Goal: Task Accomplishment & Management: Use online tool/utility

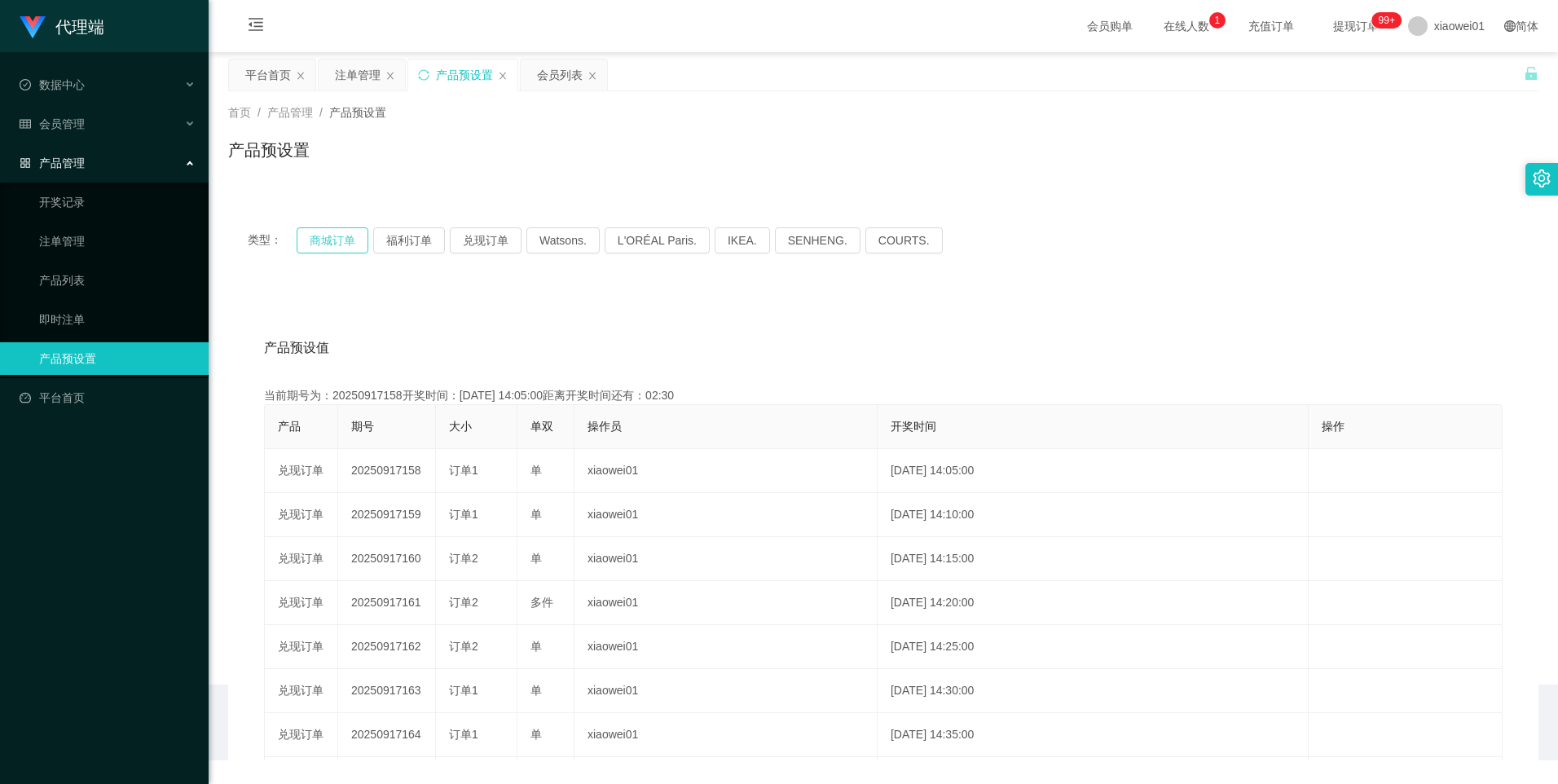
click at [323, 240] on button "商城订单" at bounding box center [333, 241] width 71 height 26
click at [323, 235] on button "商城订单" at bounding box center [333, 241] width 71 height 26
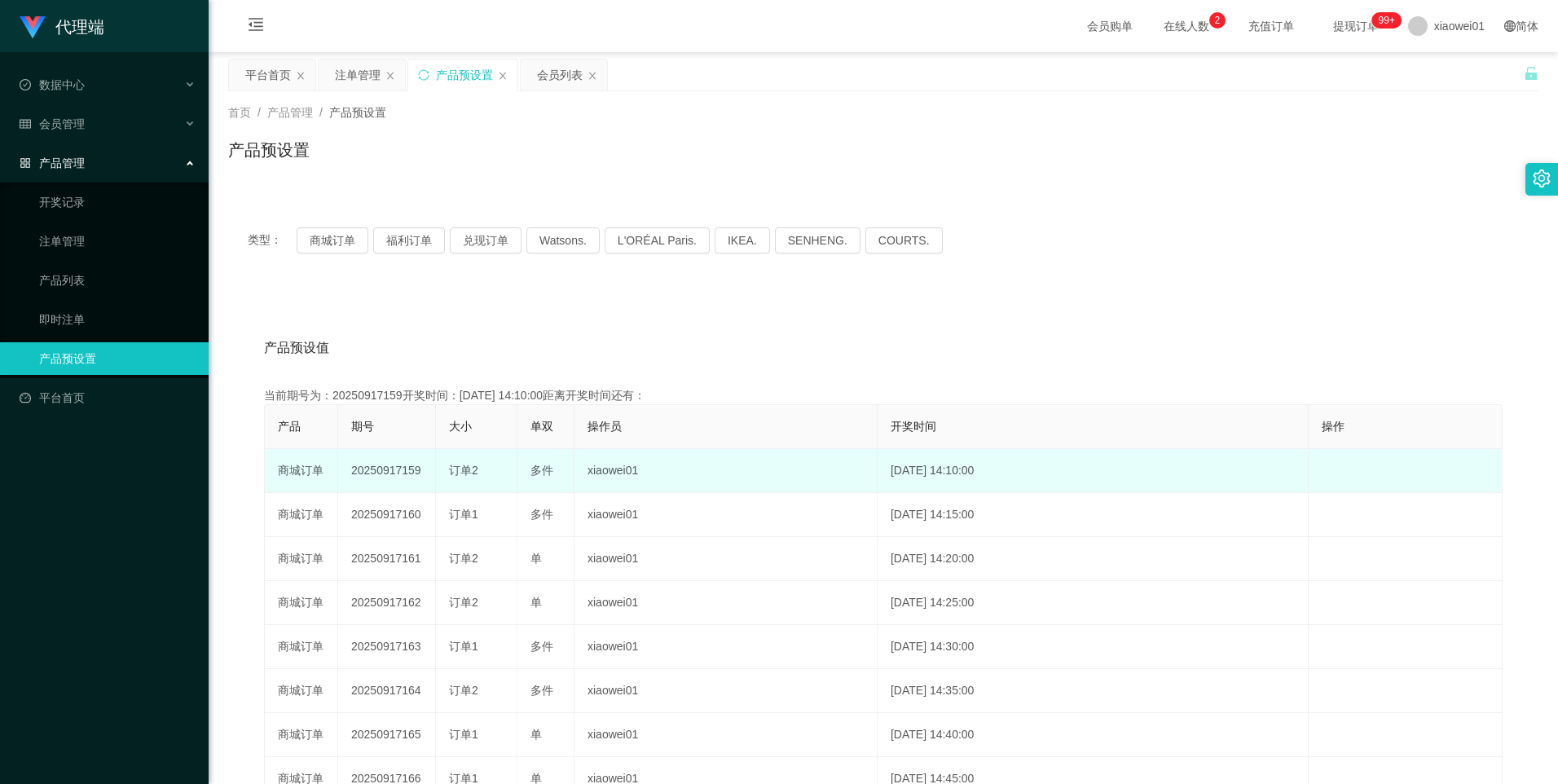
click at [395, 473] on td "20250917159" at bounding box center [387, 471] width 98 height 44
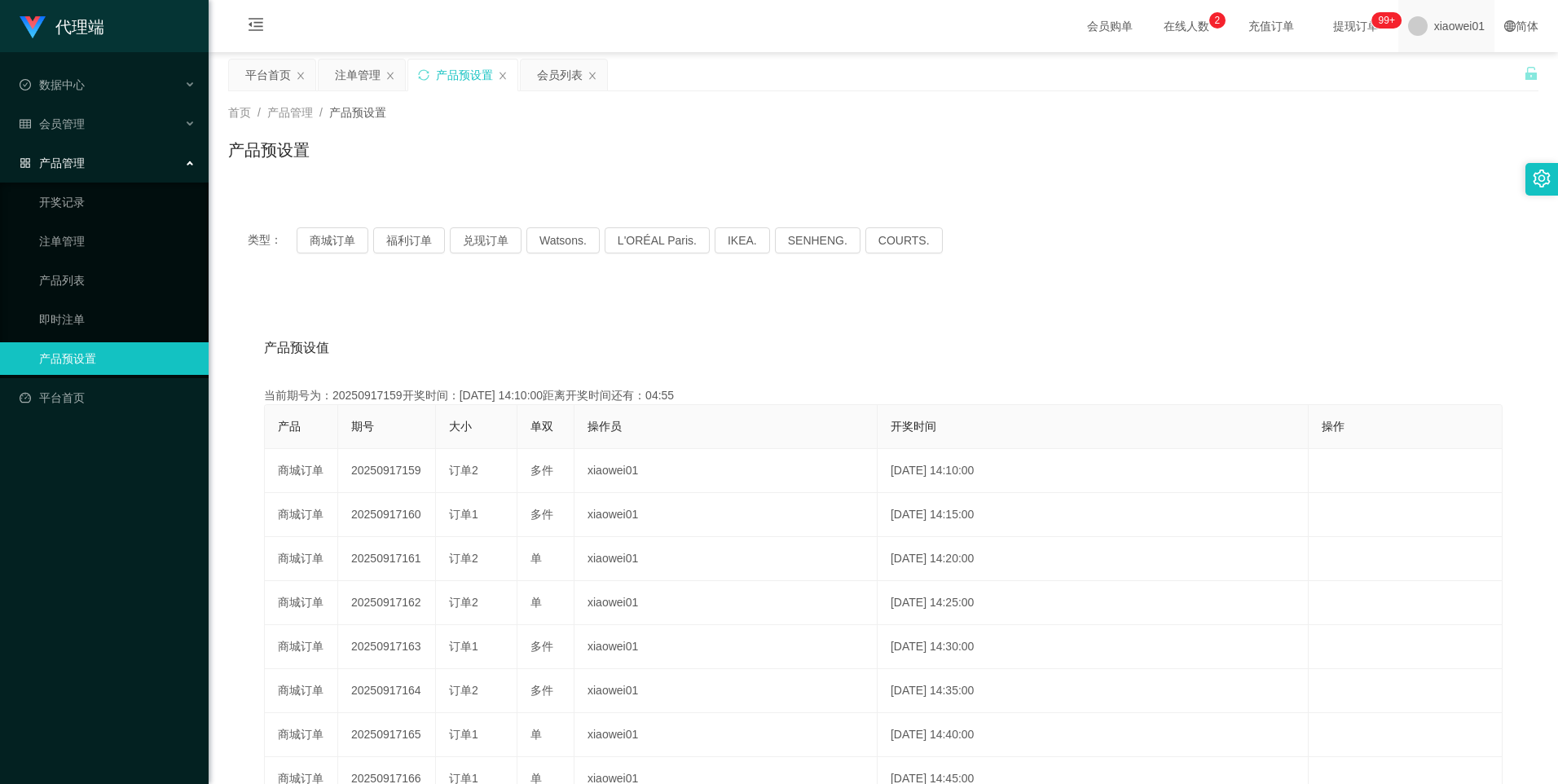
copy td "20250917159"
click at [344, 68] on div "注单管理" at bounding box center [357, 74] width 46 height 31
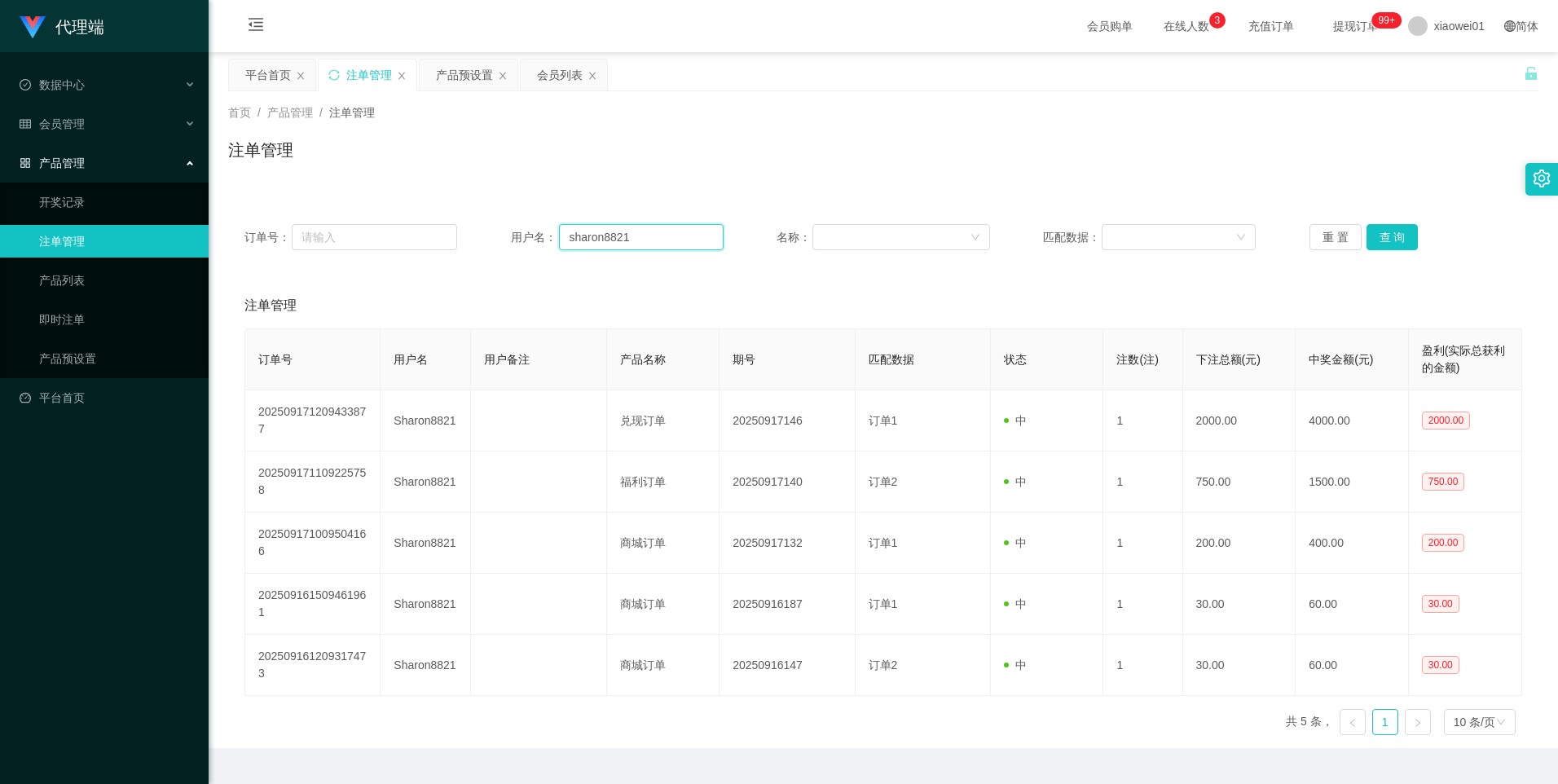
click at [662, 235] on input "sharon8821" at bounding box center [641, 237] width 165 height 26
paste input "con1234567"
type input "con1234567"
click at [1375, 227] on button "查 询" at bounding box center [1393, 237] width 52 height 26
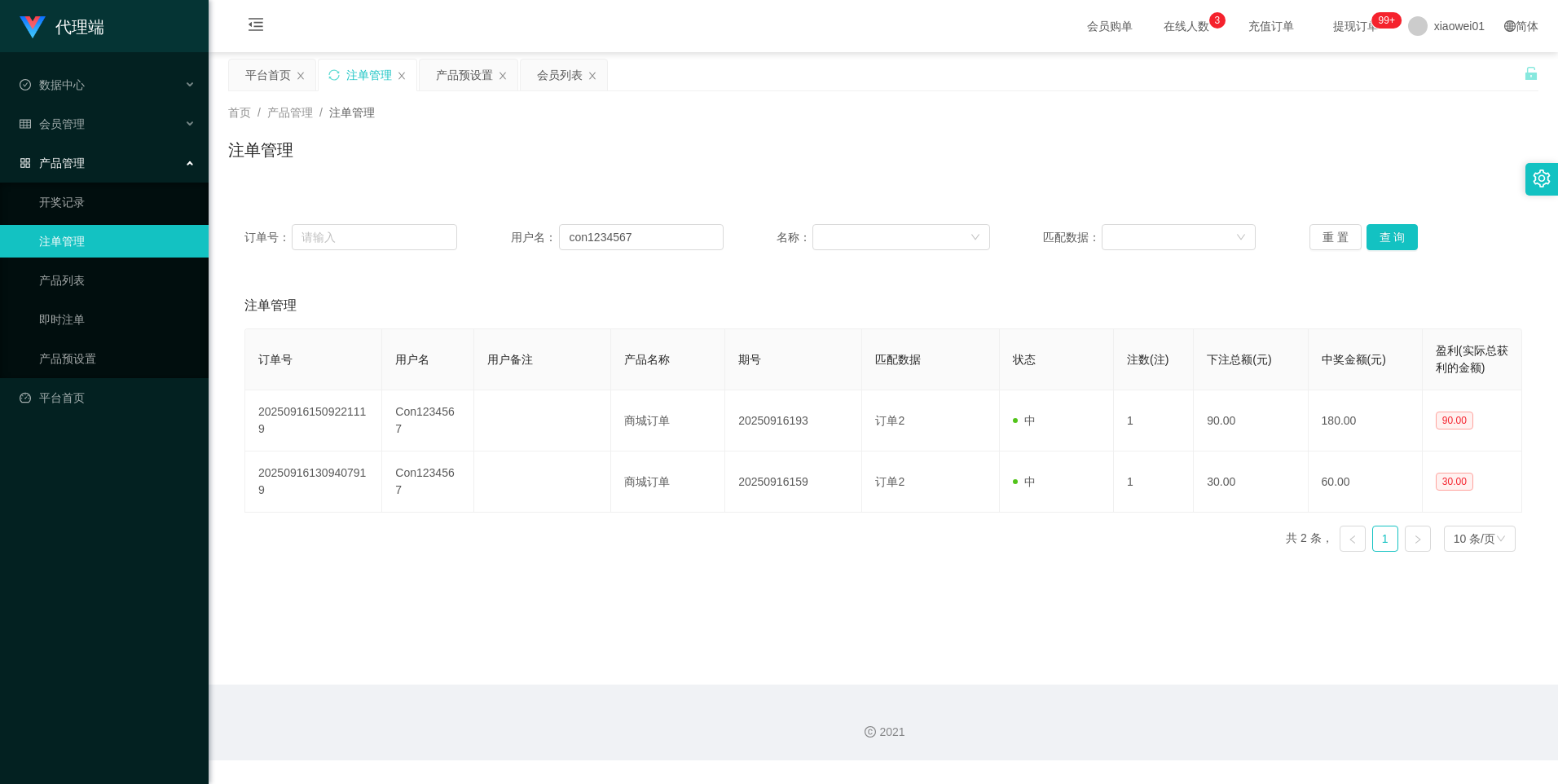
click at [1392, 250] on div "订单号： 用户名： con1234567 名称： 匹配数据： 重 置 查 询" at bounding box center [884, 237] width 1311 height 58
click at [1395, 236] on button "查 询" at bounding box center [1393, 237] width 52 height 26
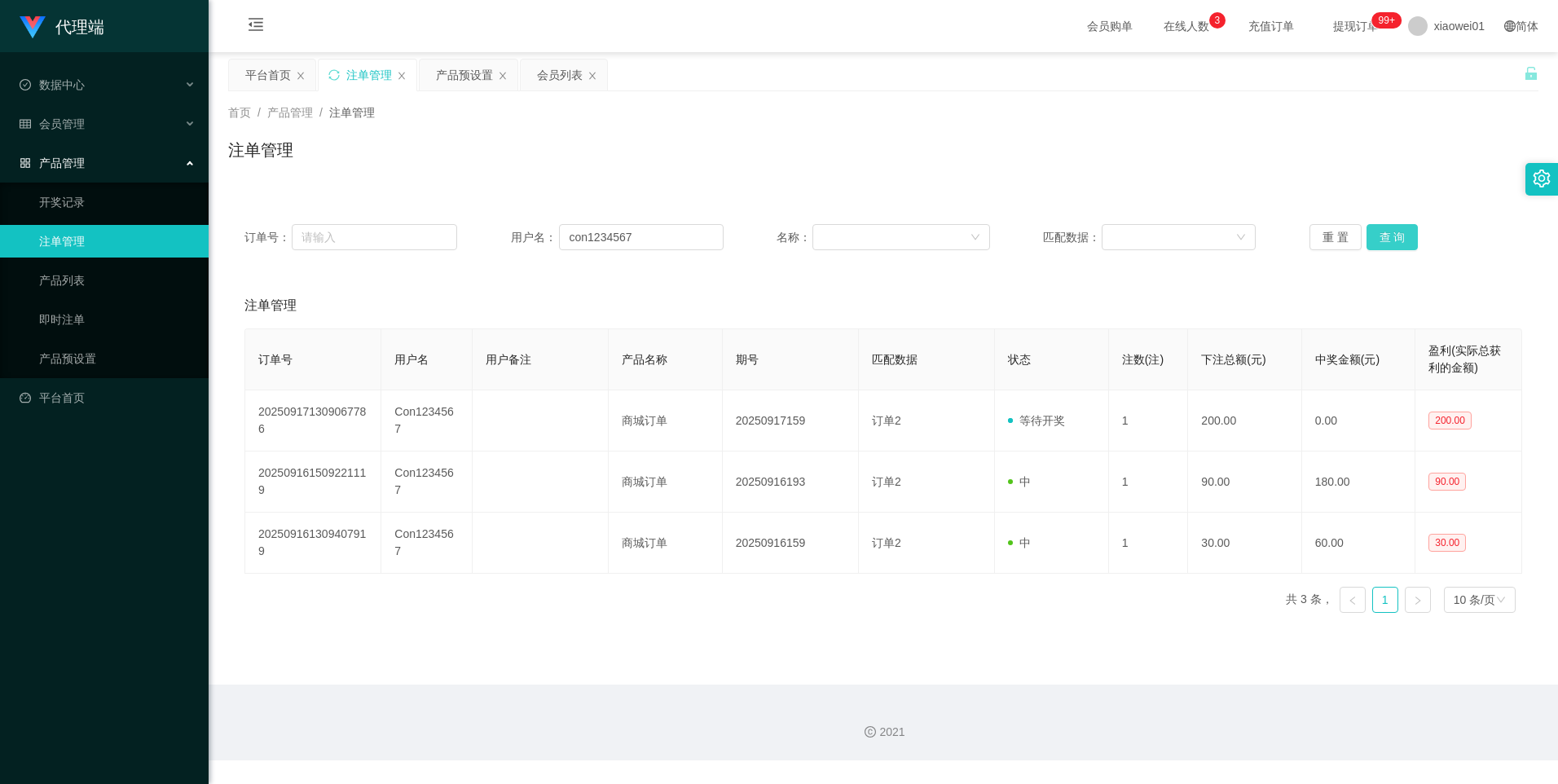
click at [1396, 248] on button "查 询" at bounding box center [1393, 237] width 52 height 26
click at [455, 68] on div "产品预设置" at bounding box center [464, 74] width 57 height 31
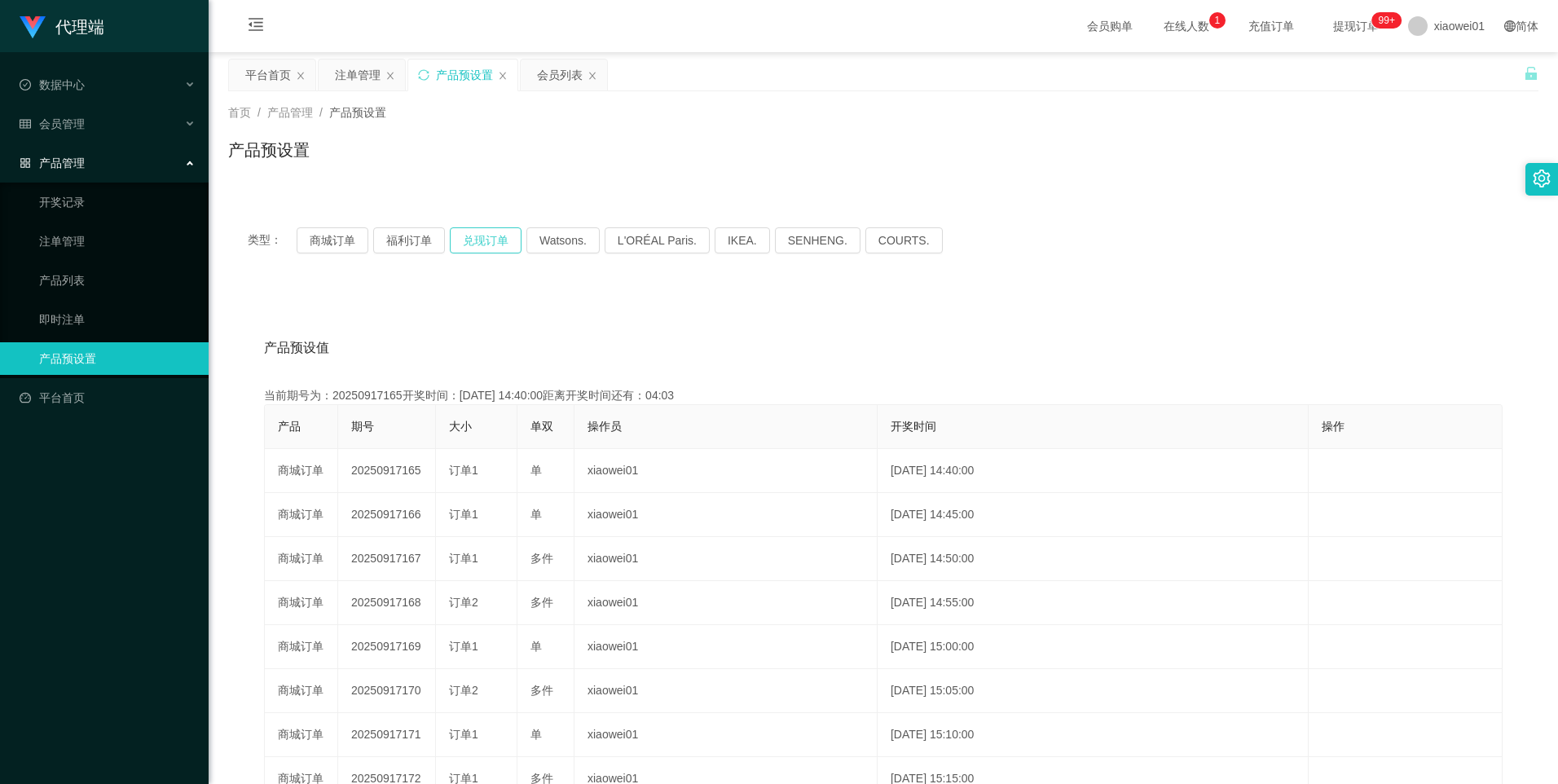
click at [477, 243] on button "兑现订单" at bounding box center [486, 241] width 71 height 26
click at [487, 240] on button "兑现订单" at bounding box center [486, 241] width 71 height 26
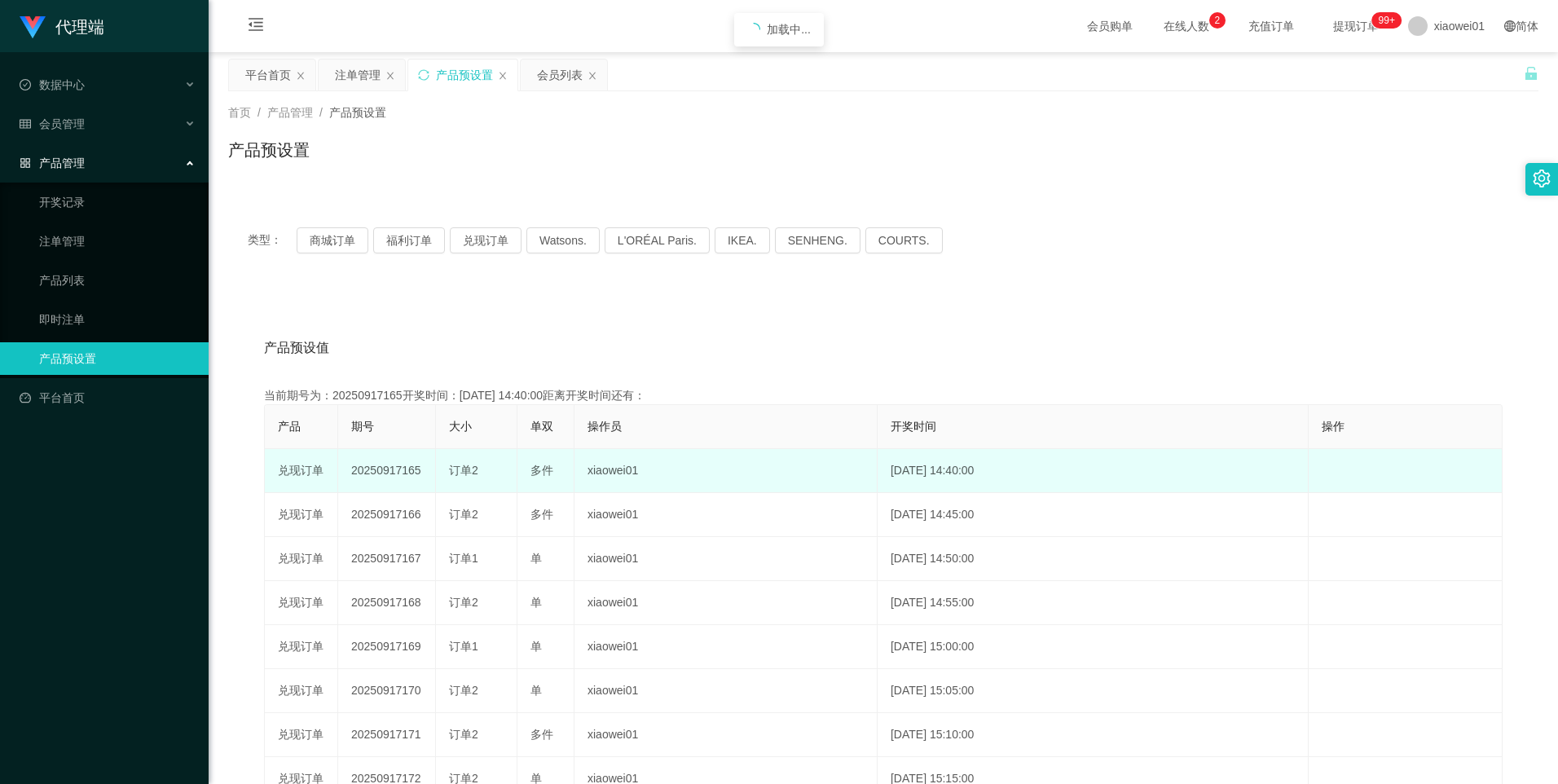
click at [382, 475] on td "20250917165" at bounding box center [387, 471] width 98 height 44
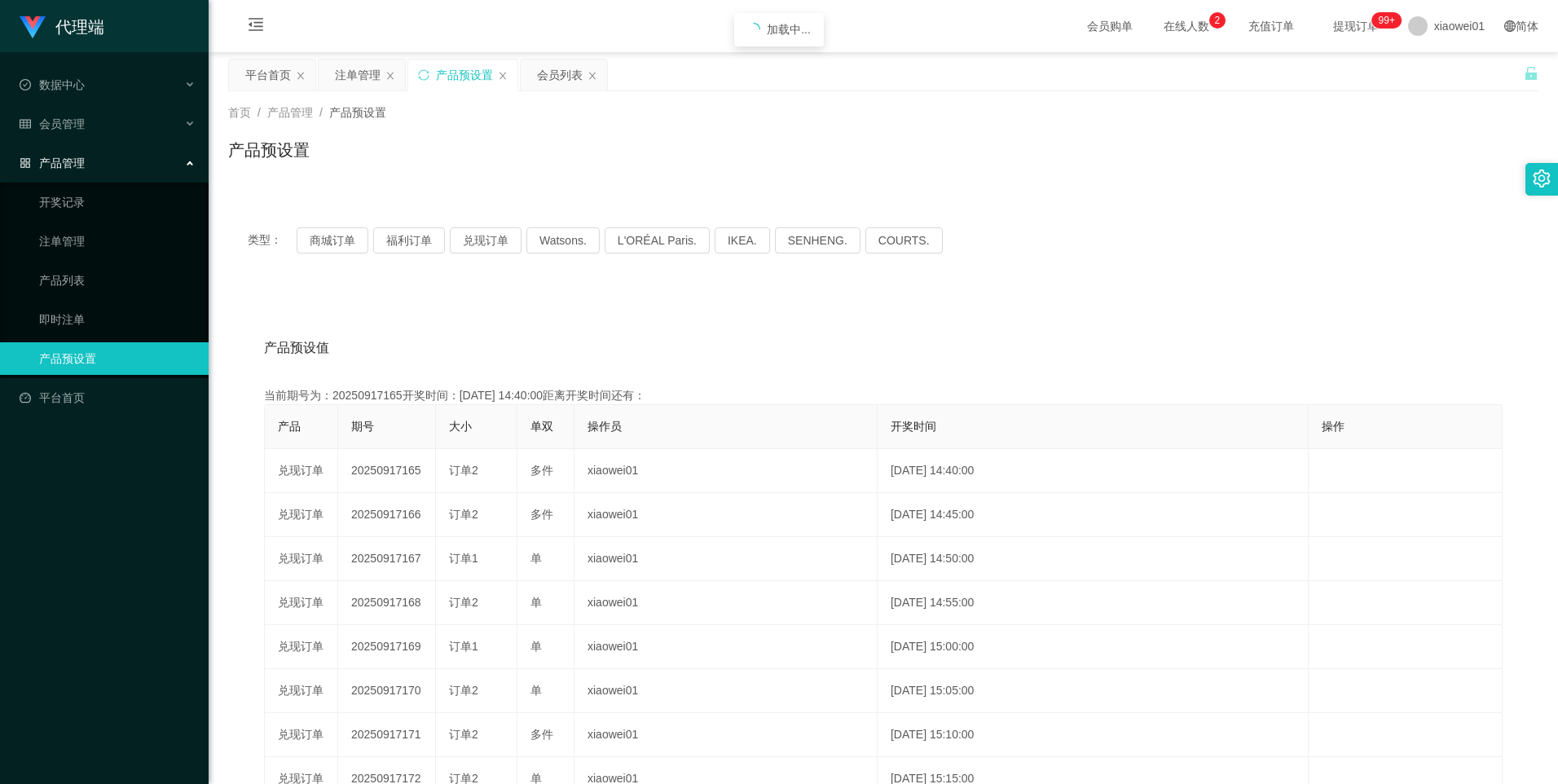
copy td "20250917165"
click at [411, 247] on button "福利订单" at bounding box center [409, 241] width 71 height 26
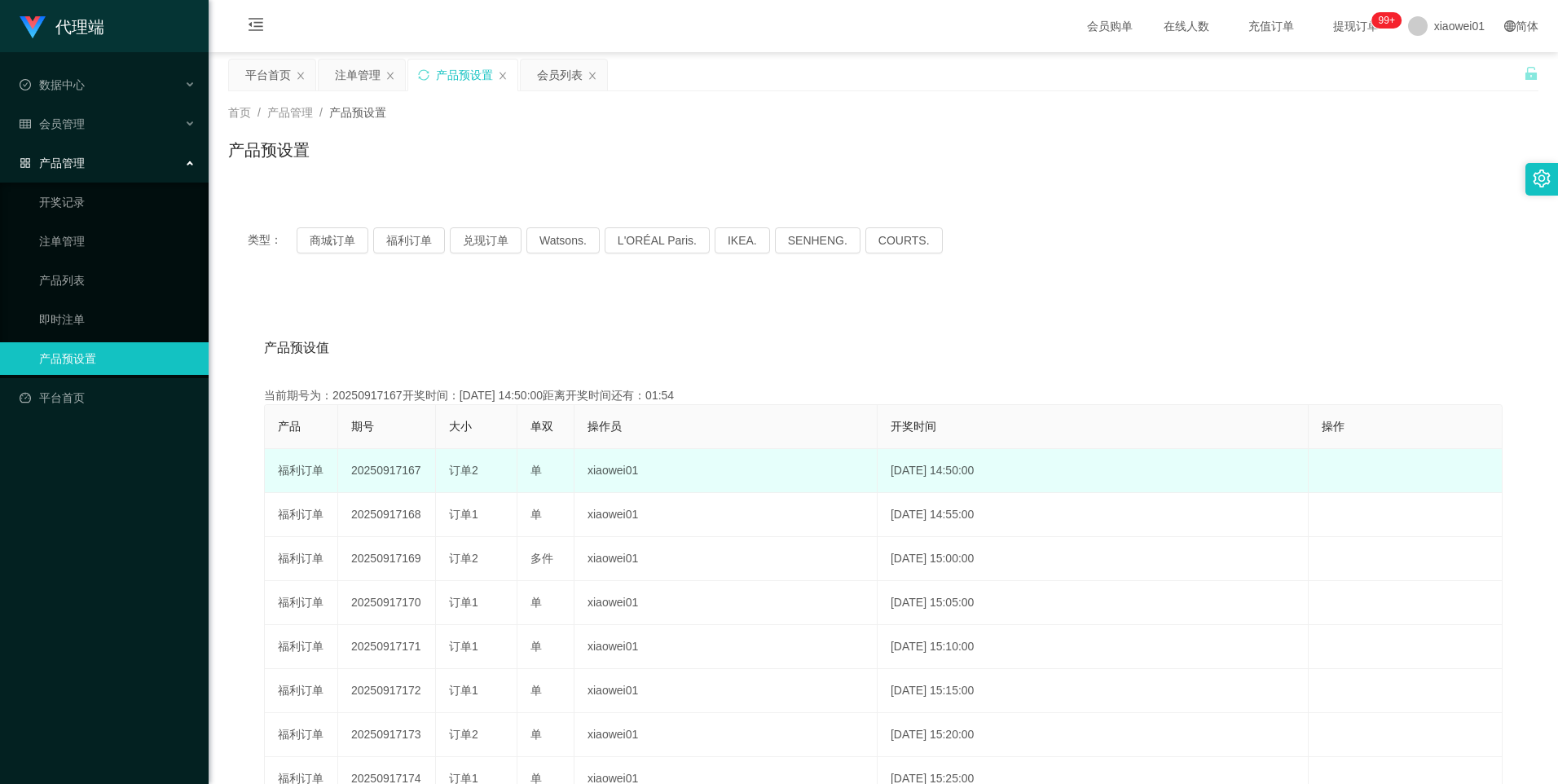
click at [392, 472] on td "20250917167" at bounding box center [387, 471] width 98 height 44
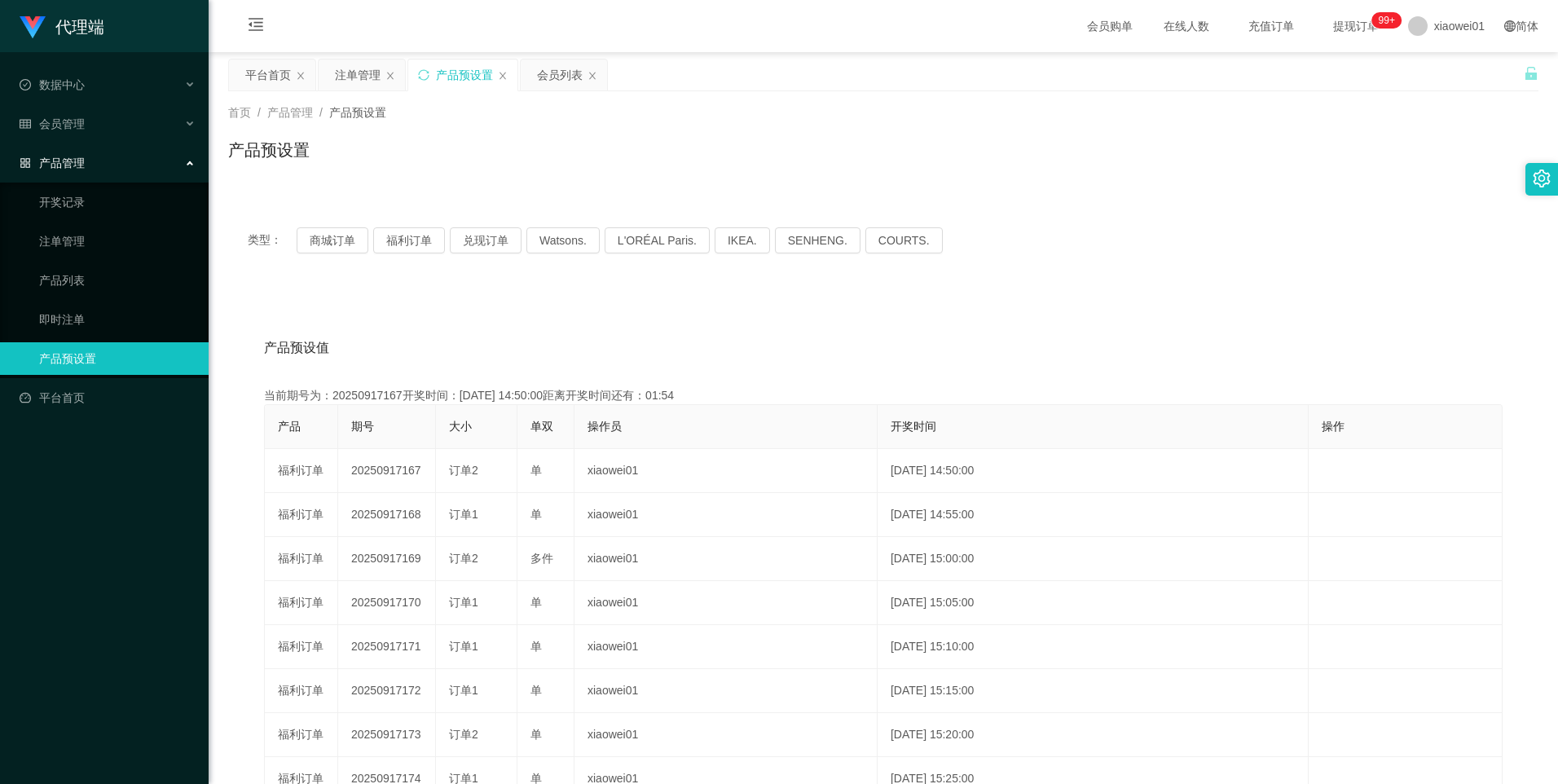
copy td "20250917167"
click at [490, 246] on button "兑现订单" at bounding box center [486, 241] width 71 height 26
click at [359, 85] on div "注单管理" at bounding box center [357, 74] width 46 height 31
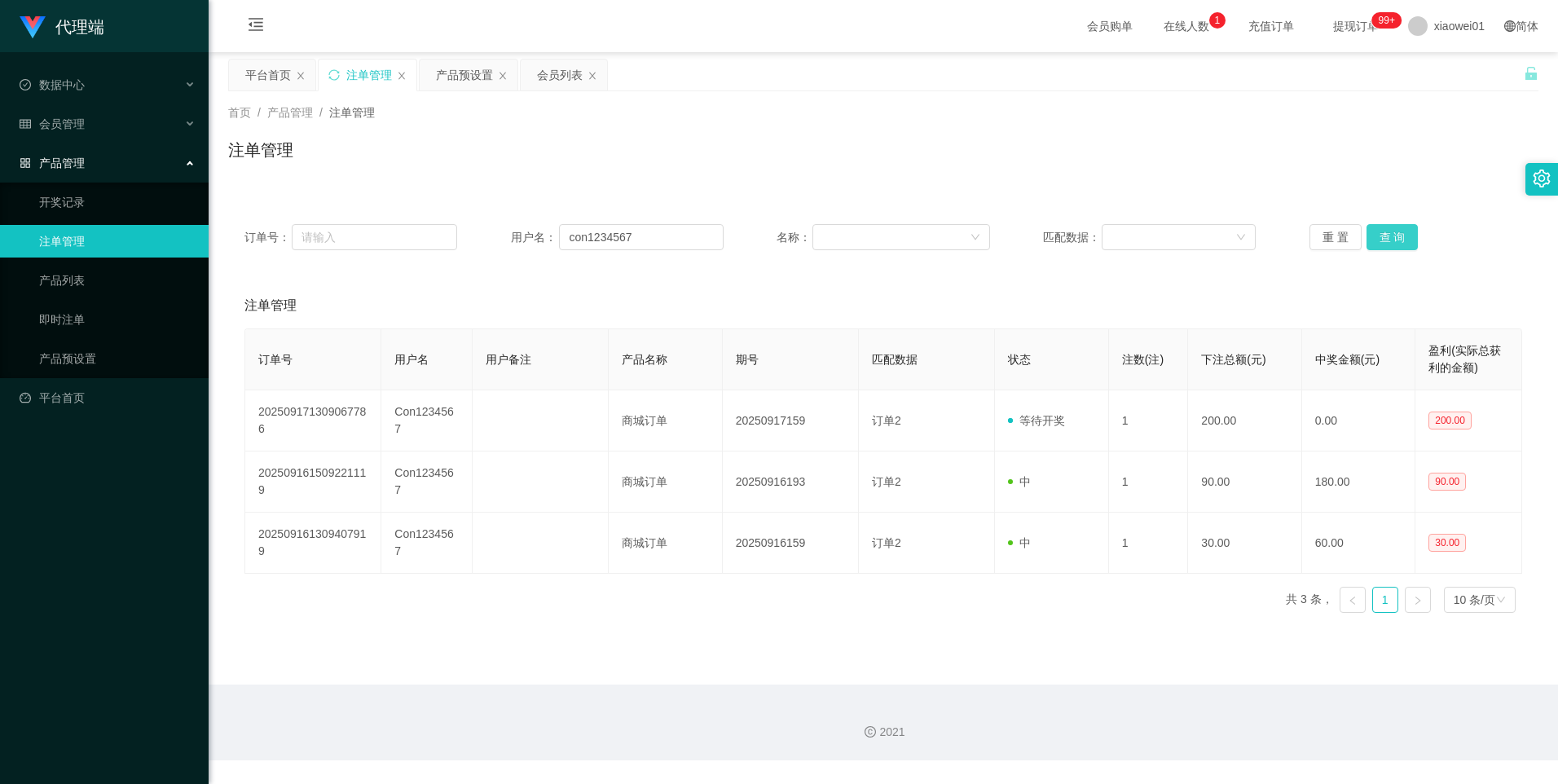
click at [1383, 245] on button "查 询" at bounding box center [1393, 237] width 52 height 26
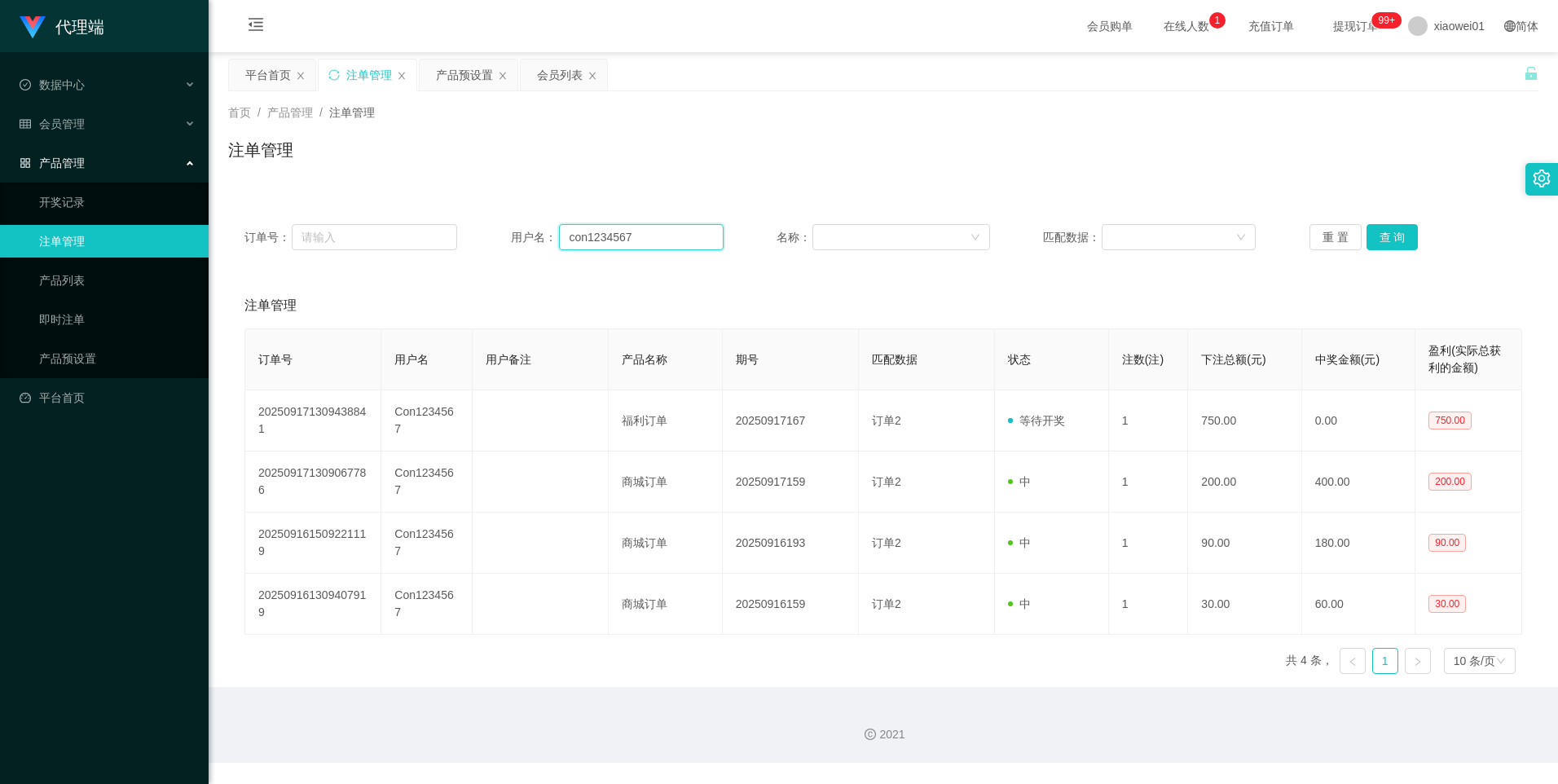
drag, startPoint x: 658, startPoint y: 238, endPoint x: 534, endPoint y: 232, distance: 124.1
click at [488, 231] on div "订单号： 用户名： con1234567 名称： 匹配数据： 重 置 查 询" at bounding box center [883, 237] width 1278 height 26
drag, startPoint x: 553, startPoint y: 74, endPoint x: 628, endPoint y: 187, distance: 135.6
click at [553, 74] on div "会员列表" at bounding box center [559, 74] width 46 height 31
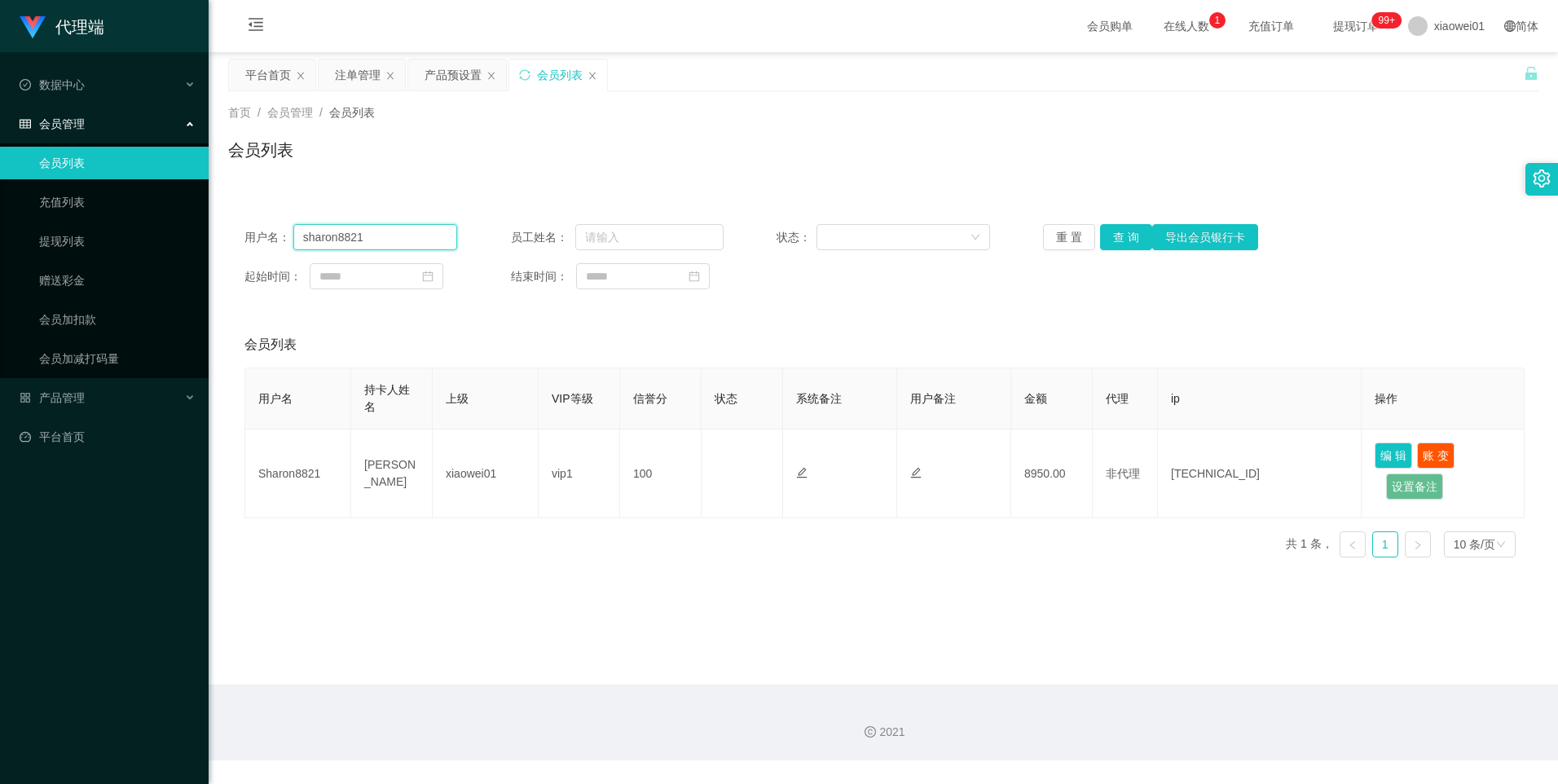
drag, startPoint x: 404, startPoint y: 232, endPoint x: 215, endPoint y: 236, distance: 189.0
click at [174, 223] on section "代理端 数据中心 会员管理 会员列表 充值列表 提现列表 赠送彩金 会员加扣款 会员加减打码量 产品管理 开奖记录 注单管理 产品列表 即时注单 产品预设置 …" at bounding box center [779, 380] width 1558 height 760
paste input "con1234567"
type input "con1234567"
click at [1118, 235] on button "查 询" at bounding box center [1125, 237] width 52 height 26
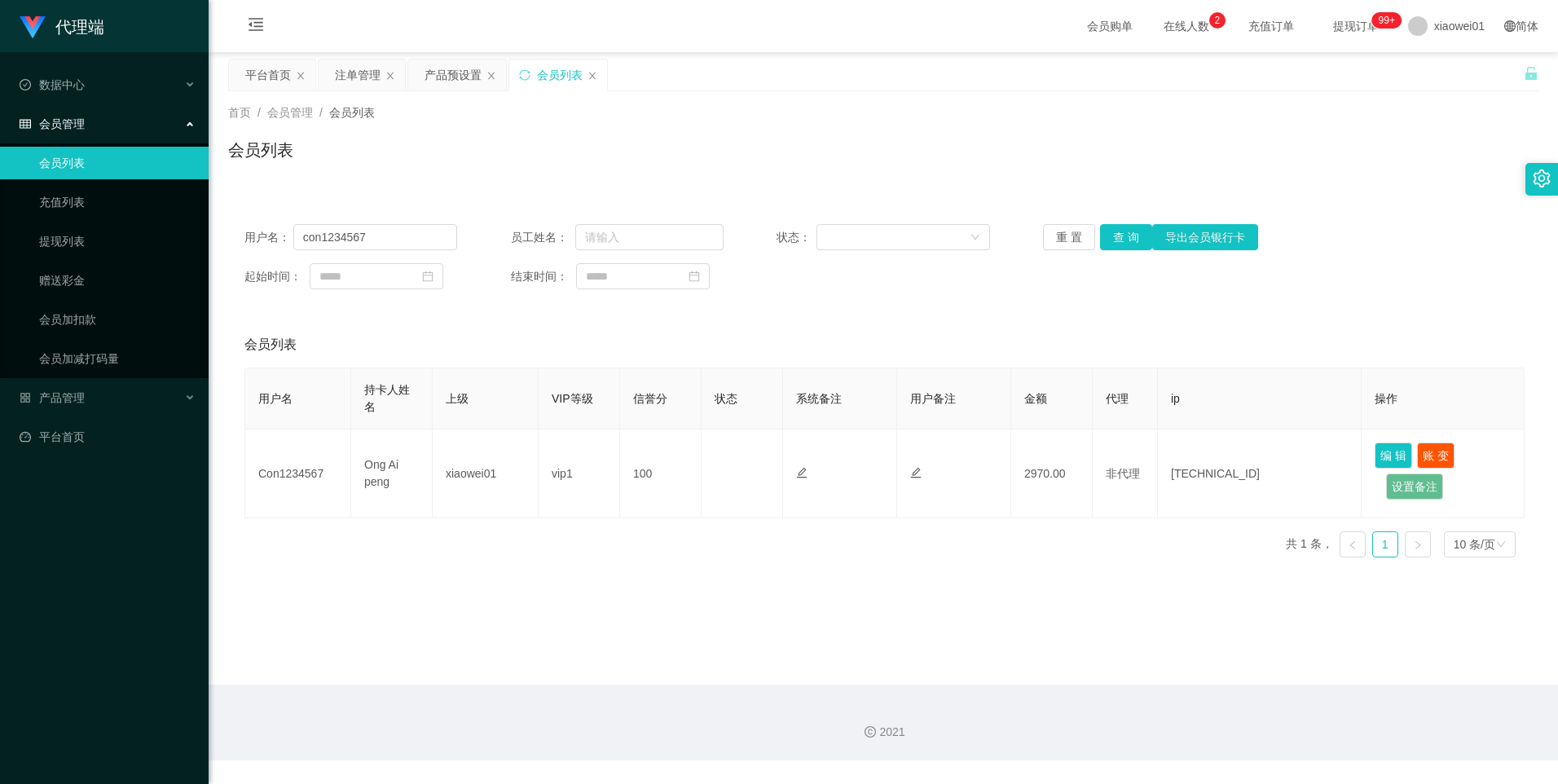
click at [347, 72] on div "注单管理" at bounding box center [357, 74] width 46 height 31
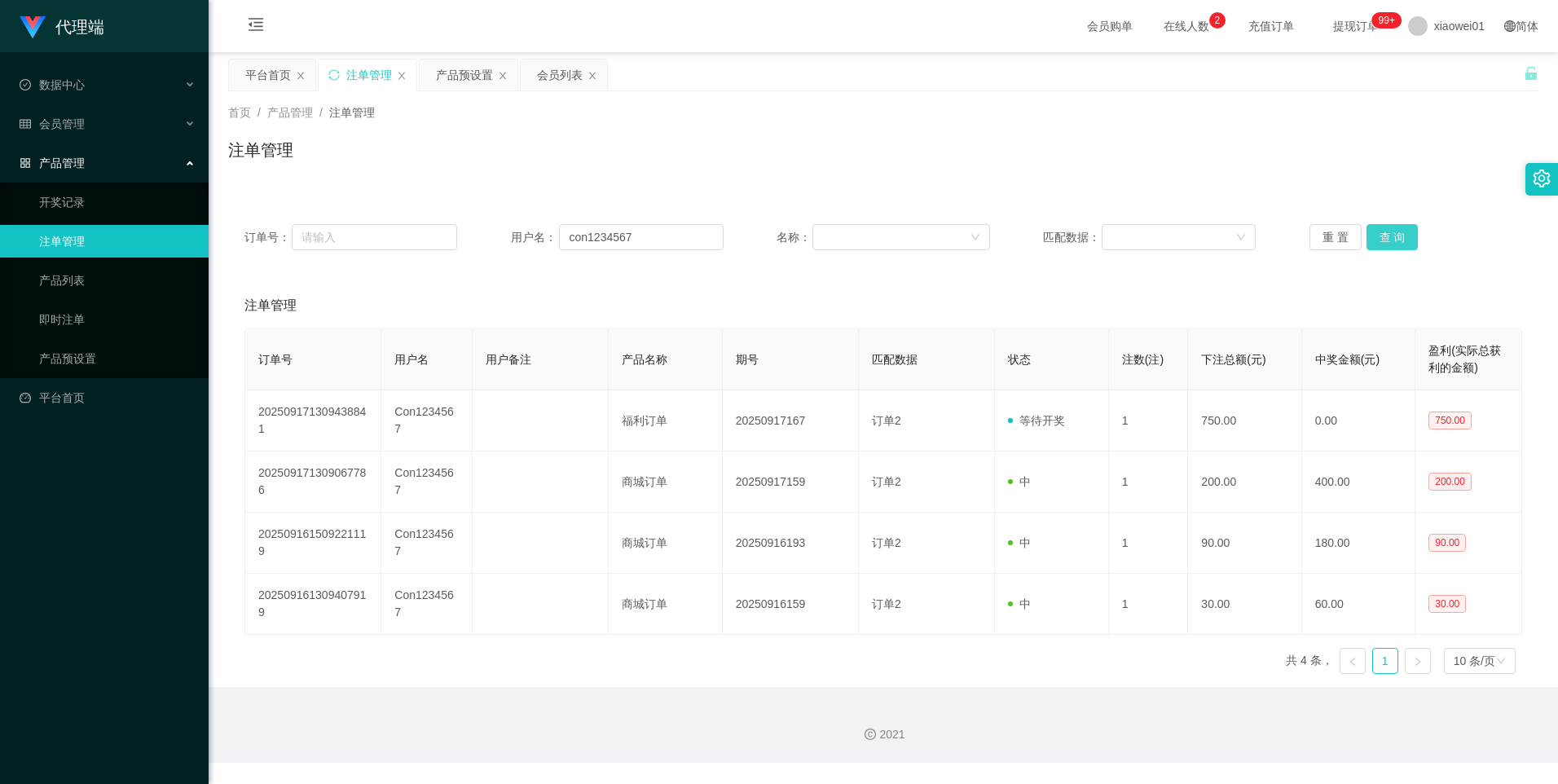
click at [1384, 238] on button "查 询" at bounding box center [1393, 237] width 52 height 26
click at [459, 64] on div "产品预设置" at bounding box center [464, 74] width 57 height 31
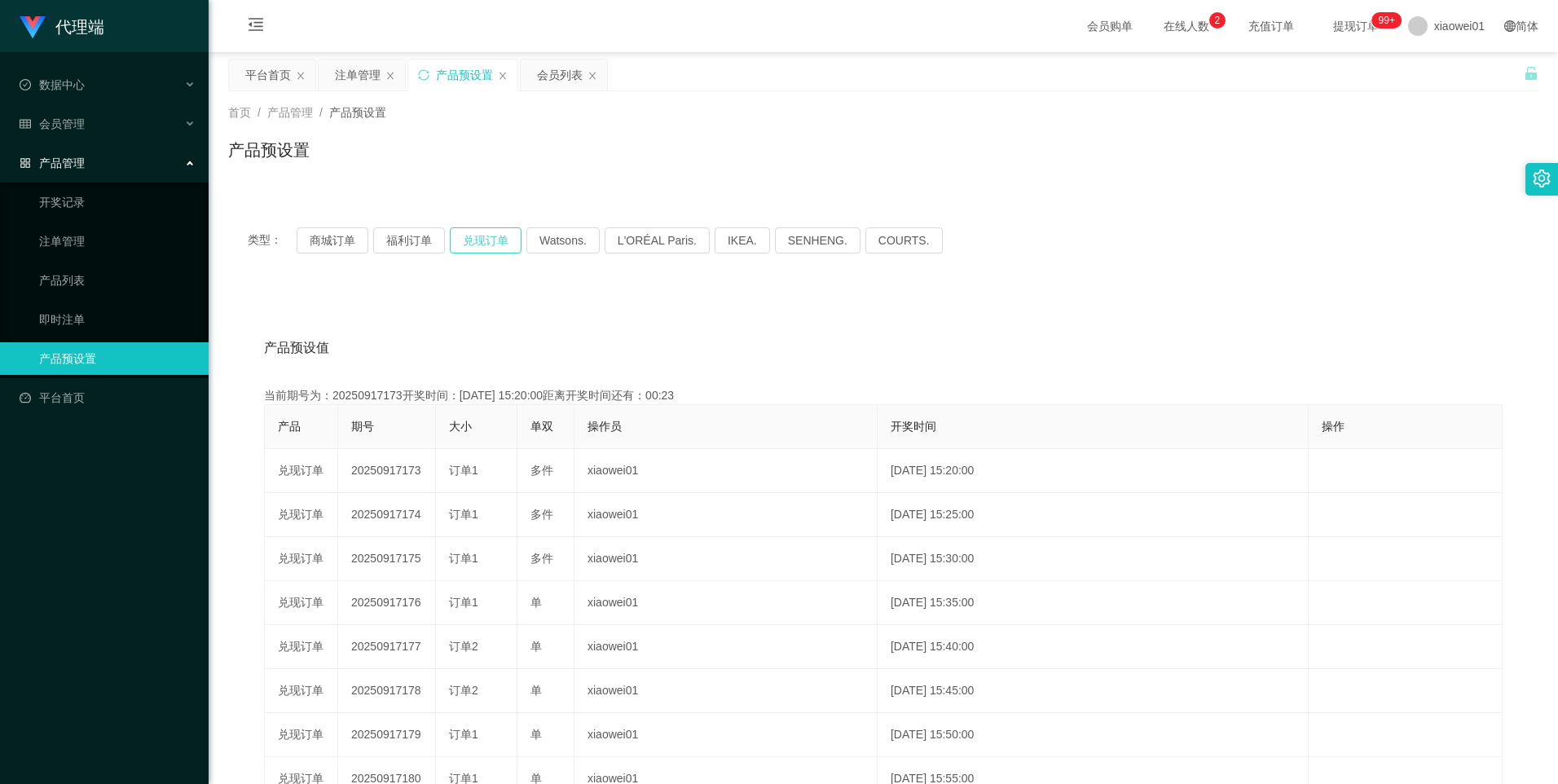
click at [489, 240] on button "兑现订单" at bounding box center [486, 241] width 71 height 26
click at [492, 238] on button "兑现订单" at bounding box center [486, 241] width 71 height 26
click at [487, 241] on button "兑现订单" at bounding box center [486, 241] width 71 height 26
click at [487, 242] on button "兑现订单" at bounding box center [486, 241] width 71 height 26
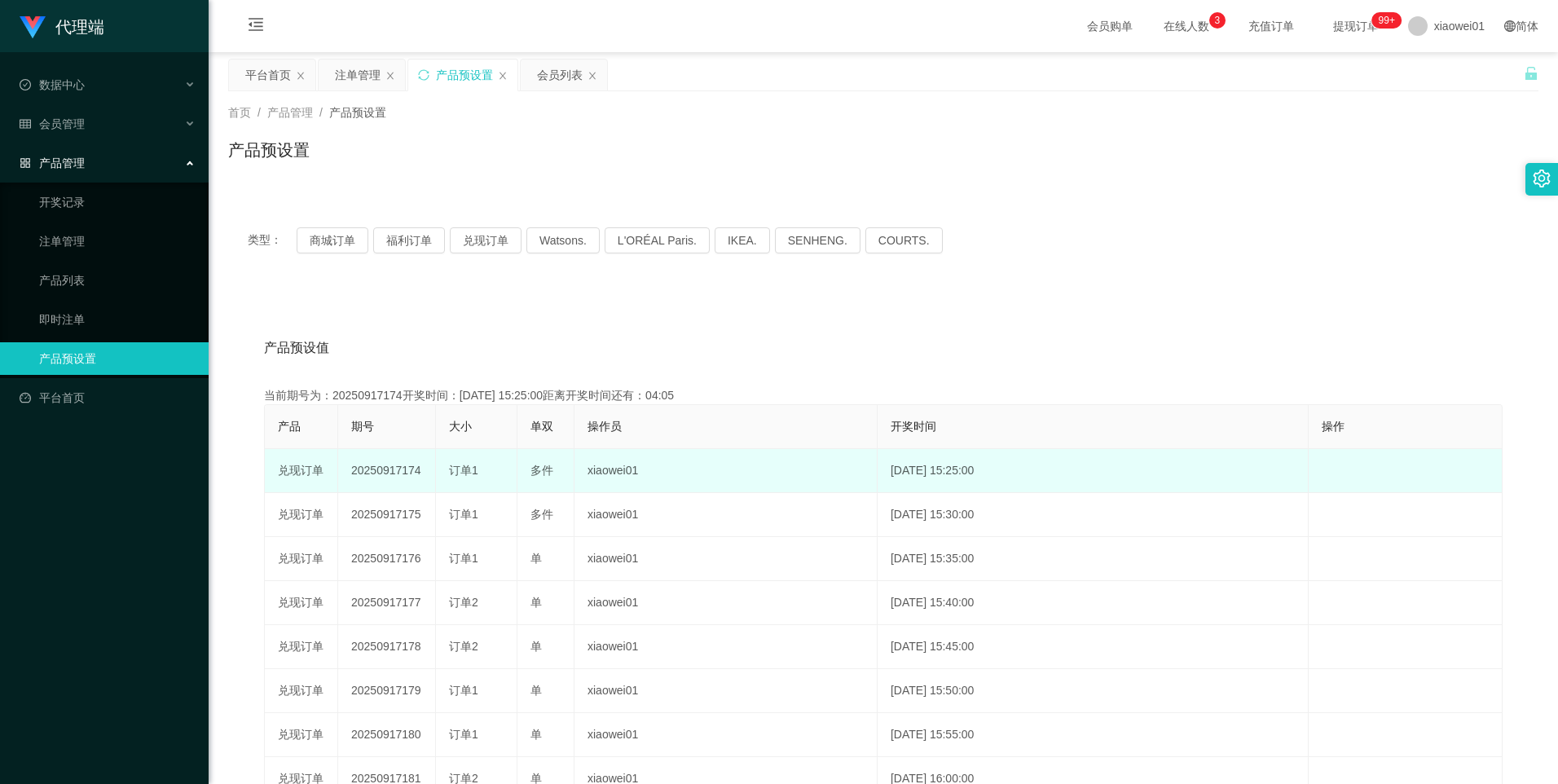
click at [369, 470] on td "20250917174" at bounding box center [387, 471] width 98 height 44
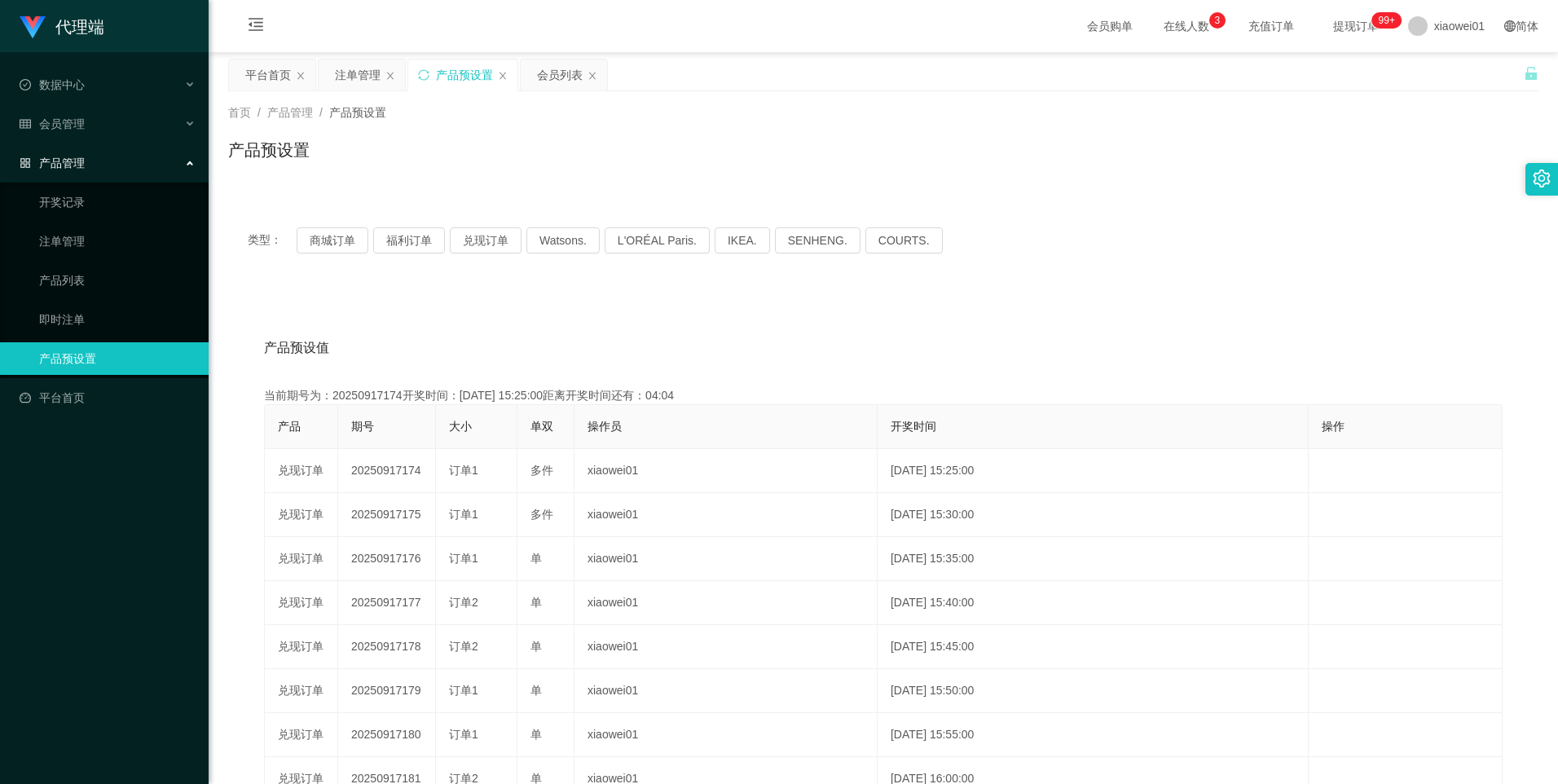
copy td "20250917174"
drag, startPoint x: 354, startPoint y: 74, endPoint x: 479, endPoint y: 212, distance: 186.2
click at [354, 74] on div "注单管理" at bounding box center [357, 74] width 46 height 31
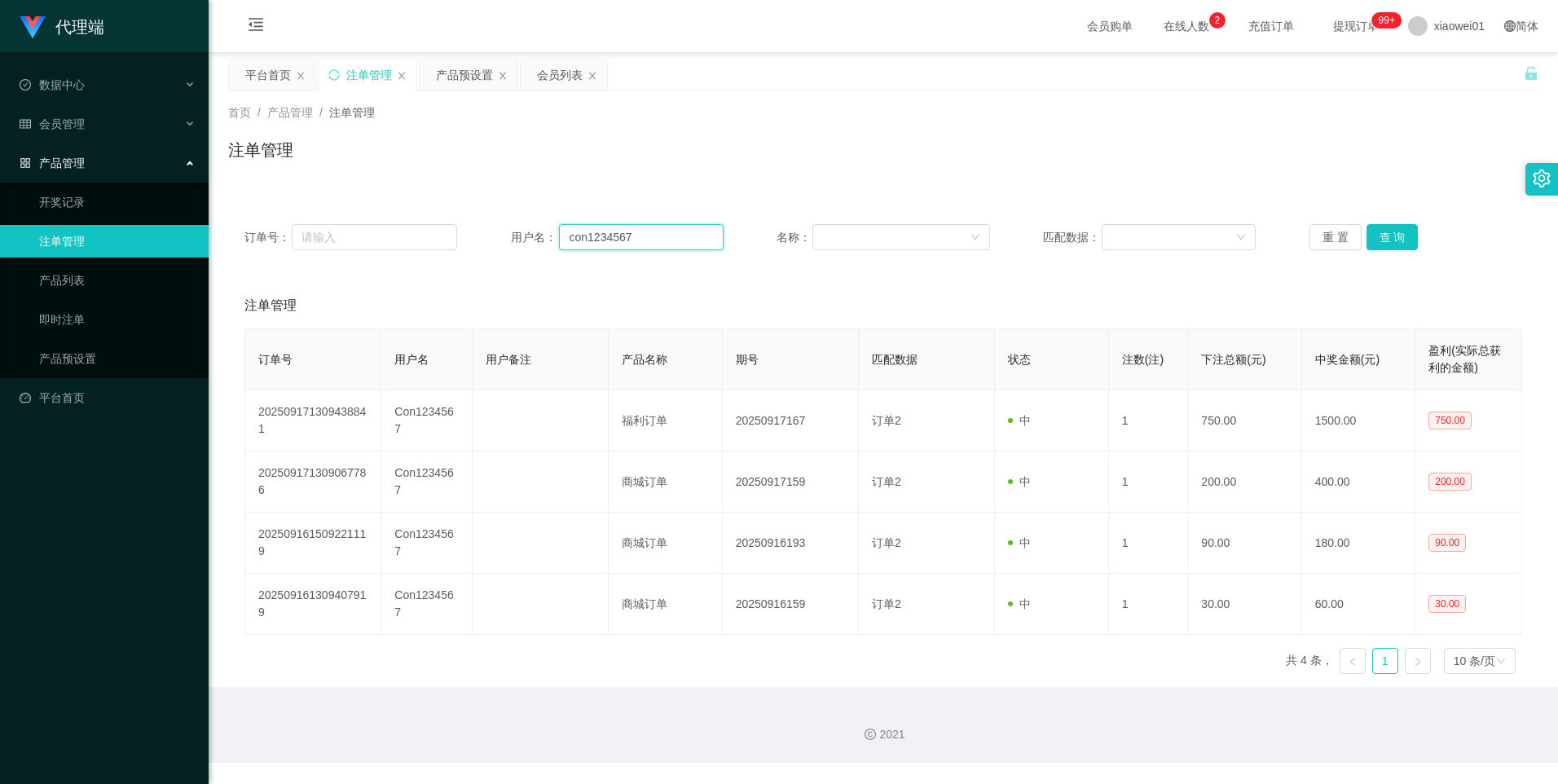
click at [672, 236] on input "con1234567" at bounding box center [641, 237] width 165 height 26
paste input "hiynn"
type input "chiynn"
click at [1385, 240] on button "查 询" at bounding box center [1393, 237] width 52 height 26
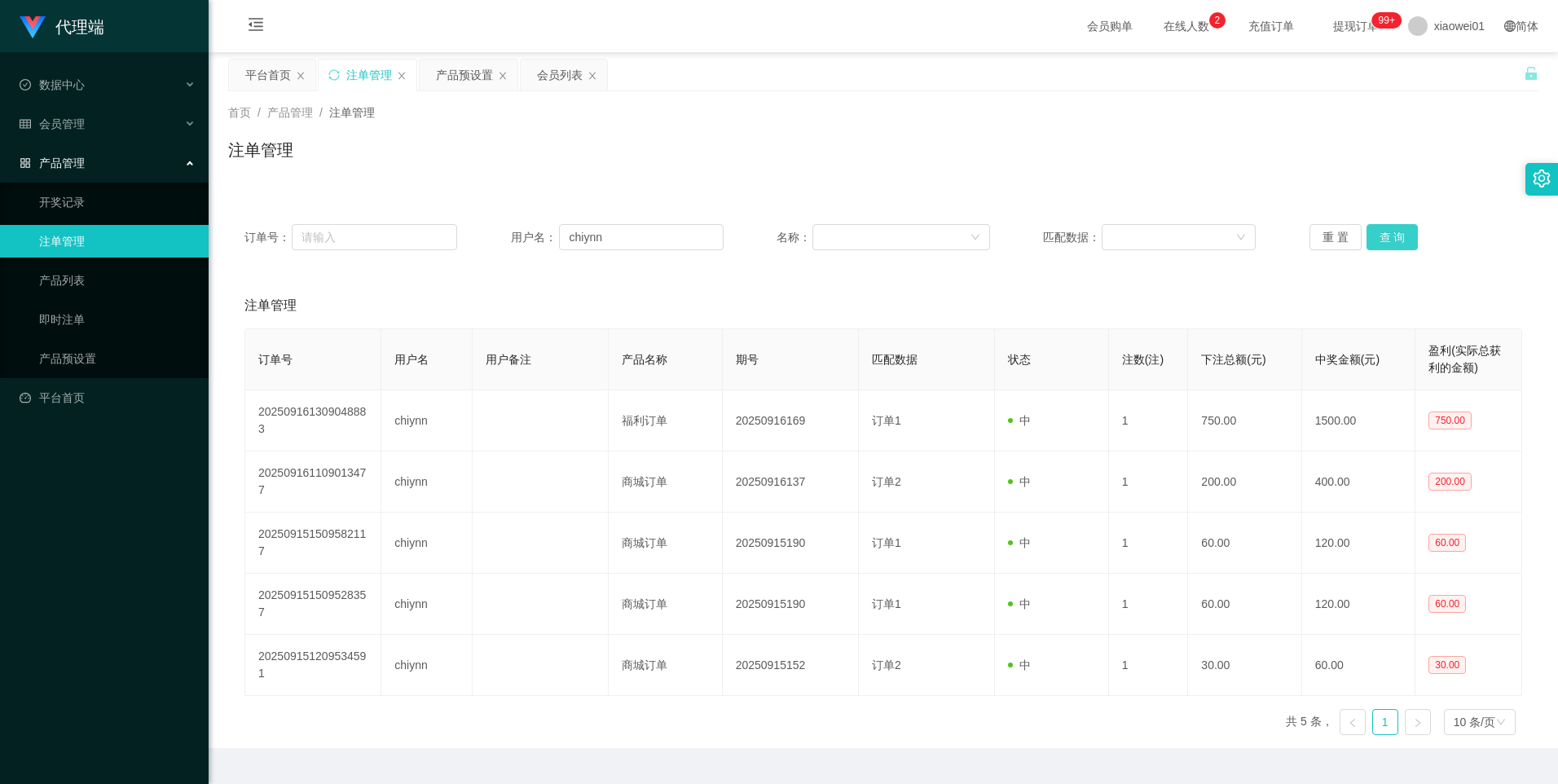
click at [1390, 242] on button "查 询" at bounding box center [1393, 237] width 52 height 26
click at [1374, 243] on button "查 询" at bounding box center [1393, 237] width 52 height 26
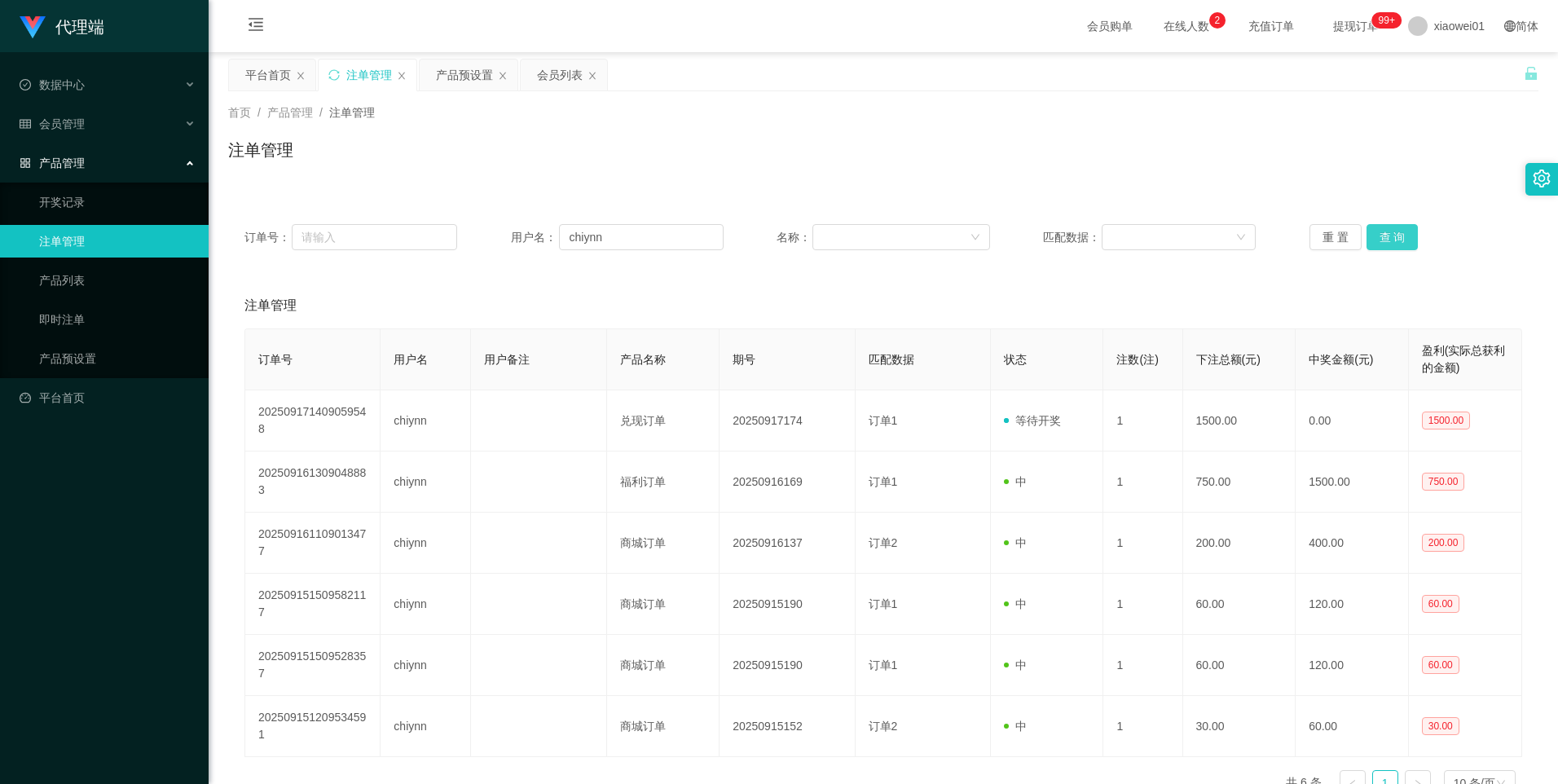
click at [1384, 237] on button "查 询" at bounding box center [1393, 237] width 52 height 26
click at [449, 69] on div "产品预设置" at bounding box center [464, 74] width 57 height 31
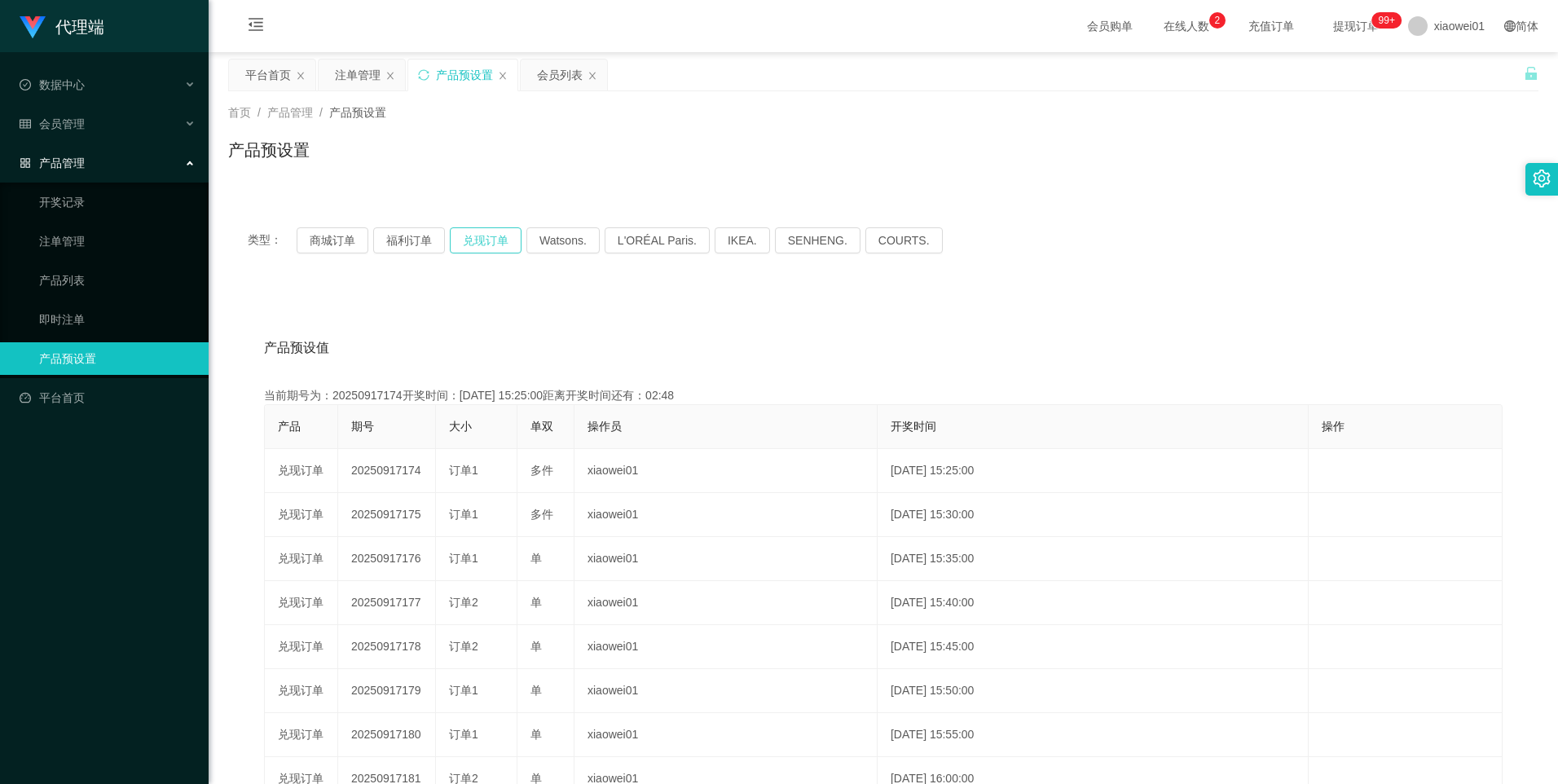
click at [475, 243] on button "兑现订单" at bounding box center [486, 241] width 71 height 26
click at [479, 240] on button "兑现订单" at bounding box center [486, 241] width 71 height 26
click at [352, 75] on div "注单管理" at bounding box center [357, 74] width 46 height 31
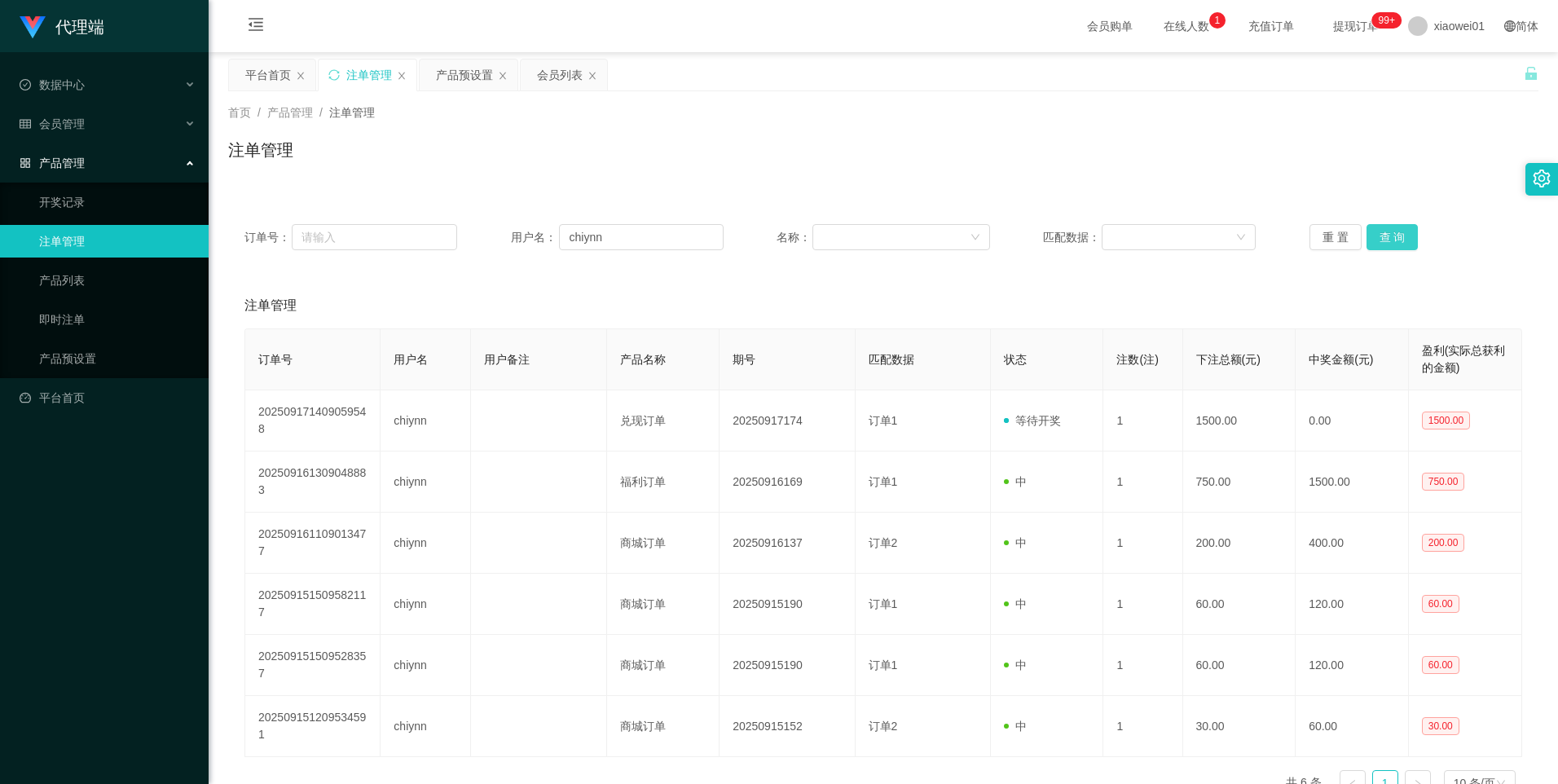
click at [1393, 237] on button "查 询" at bounding box center [1393, 237] width 52 height 26
click at [1389, 237] on button "查 询" at bounding box center [1393, 237] width 52 height 26
click at [1381, 236] on button "查 询" at bounding box center [1393, 237] width 52 height 26
click at [457, 80] on div "产品预设置" at bounding box center [464, 74] width 57 height 31
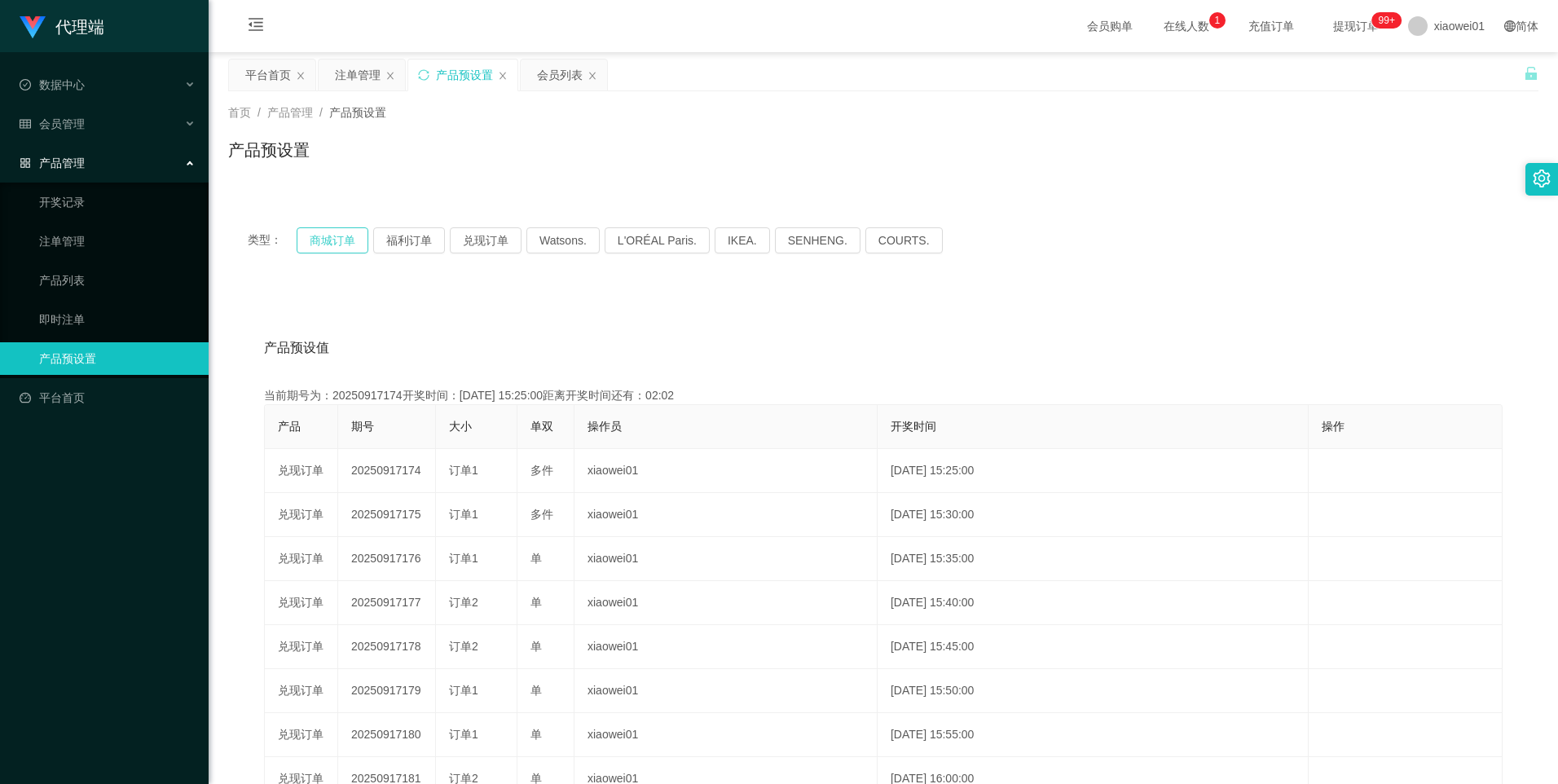
click at [309, 244] on button "商城订单" at bounding box center [333, 241] width 71 height 26
click at [482, 237] on button "兑现订单" at bounding box center [486, 241] width 71 height 26
click at [347, 78] on div "注单管理" at bounding box center [357, 74] width 46 height 31
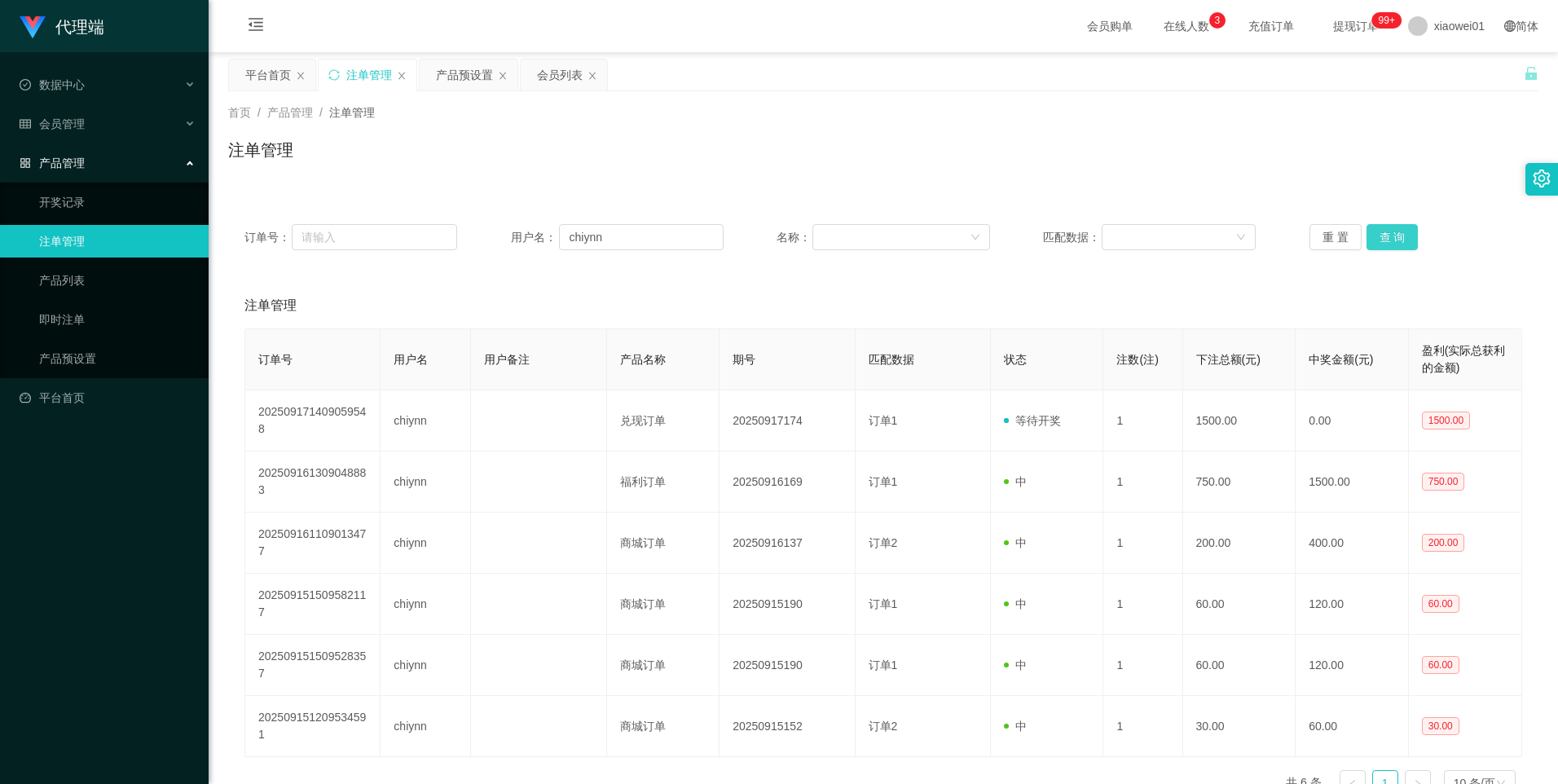
click at [1386, 236] on button "查 询" at bounding box center [1393, 237] width 52 height 26
click at [1393, 235] on button "查 询" at bounding box center [1393, 237] width 52 height 26
click at [1380, 231] on button "查 询" at bounding box center [1393, 237] width 52 height 26
click at [460, 76] on div "产品预设置" at bounding box center [464, 74] width 57 height 31
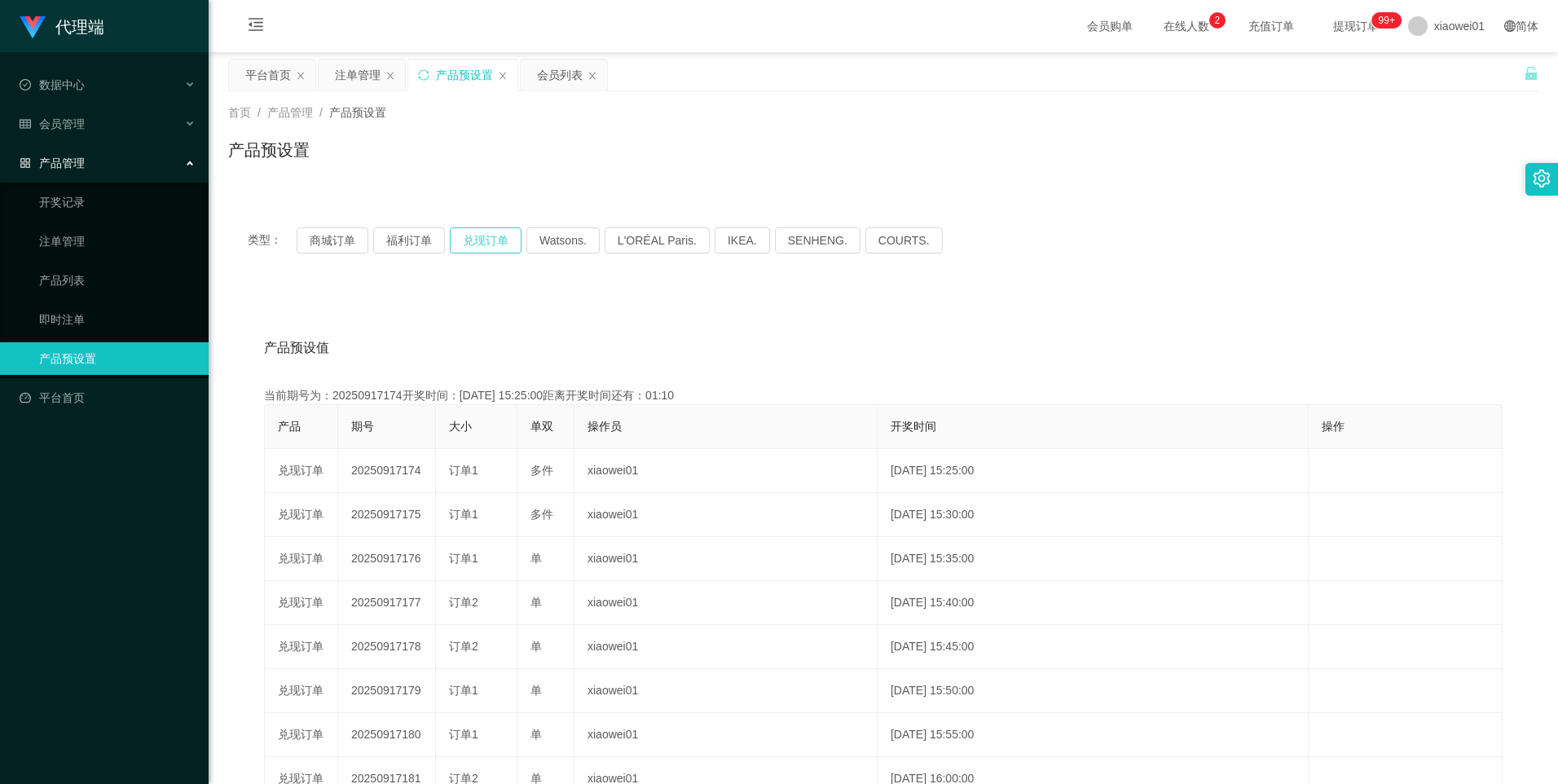
click at [469, 242] on button "兑现订单" at bounding box center [486, 241] width 71 height 26
click at [349, 94] on div "首页 / 产品管理 / 产品预设置 / 产品预设置" at bounding box center [884, 139] width 1350 height 97
click at [346, 72] on div "注单管理" at bounding box center [357, 74] width 46 height 31
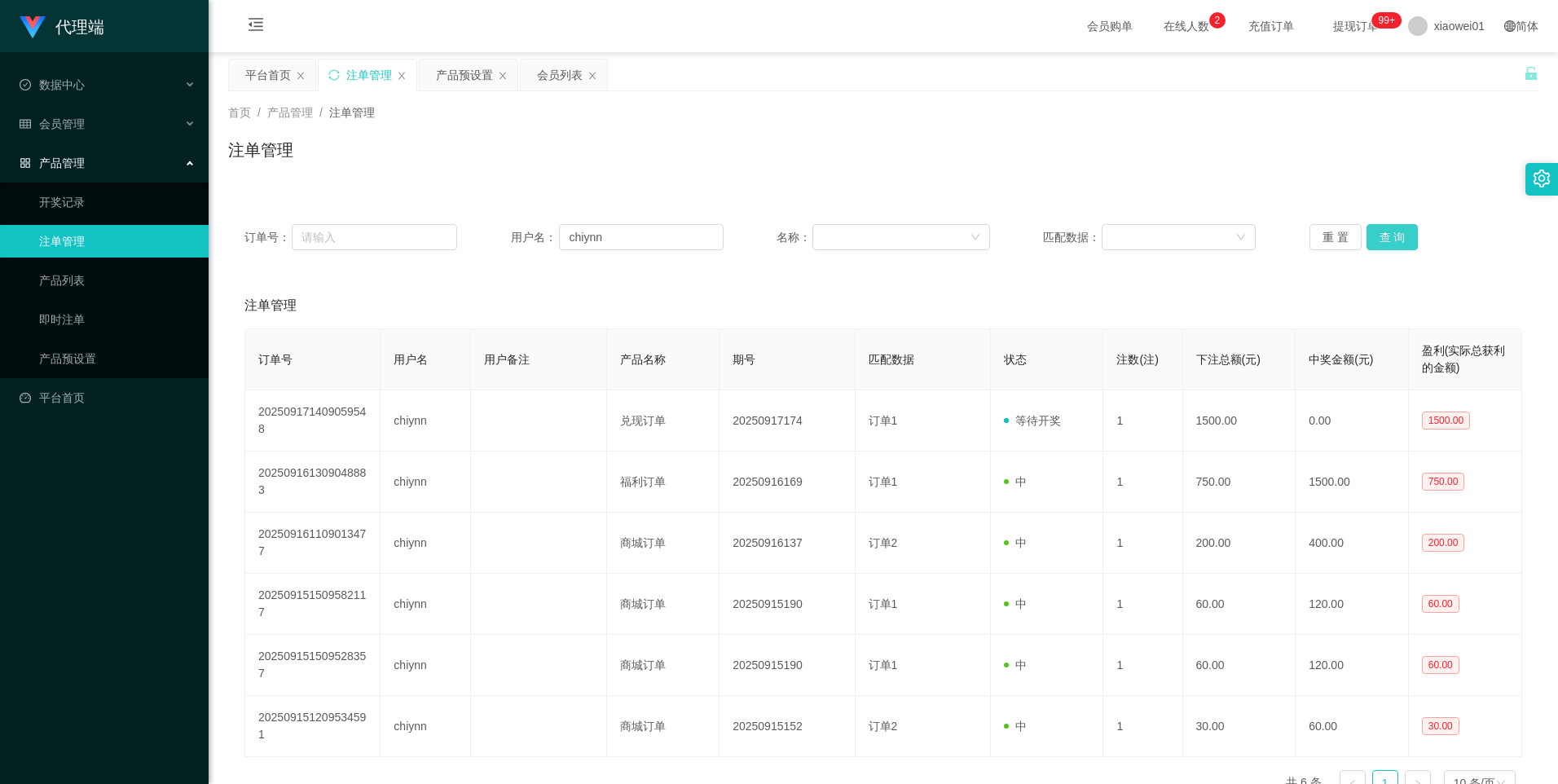
click at [1387, 229] on button "查 询" at bounding box center [1393, 237] width 52 height 26
click at [1393, 236] on button "查 询" at bounding box center [1393, 237] width 52 height 26
click at [1401, 237] on button "查 询" at bounding box center [1393, 237] width 52 height 26
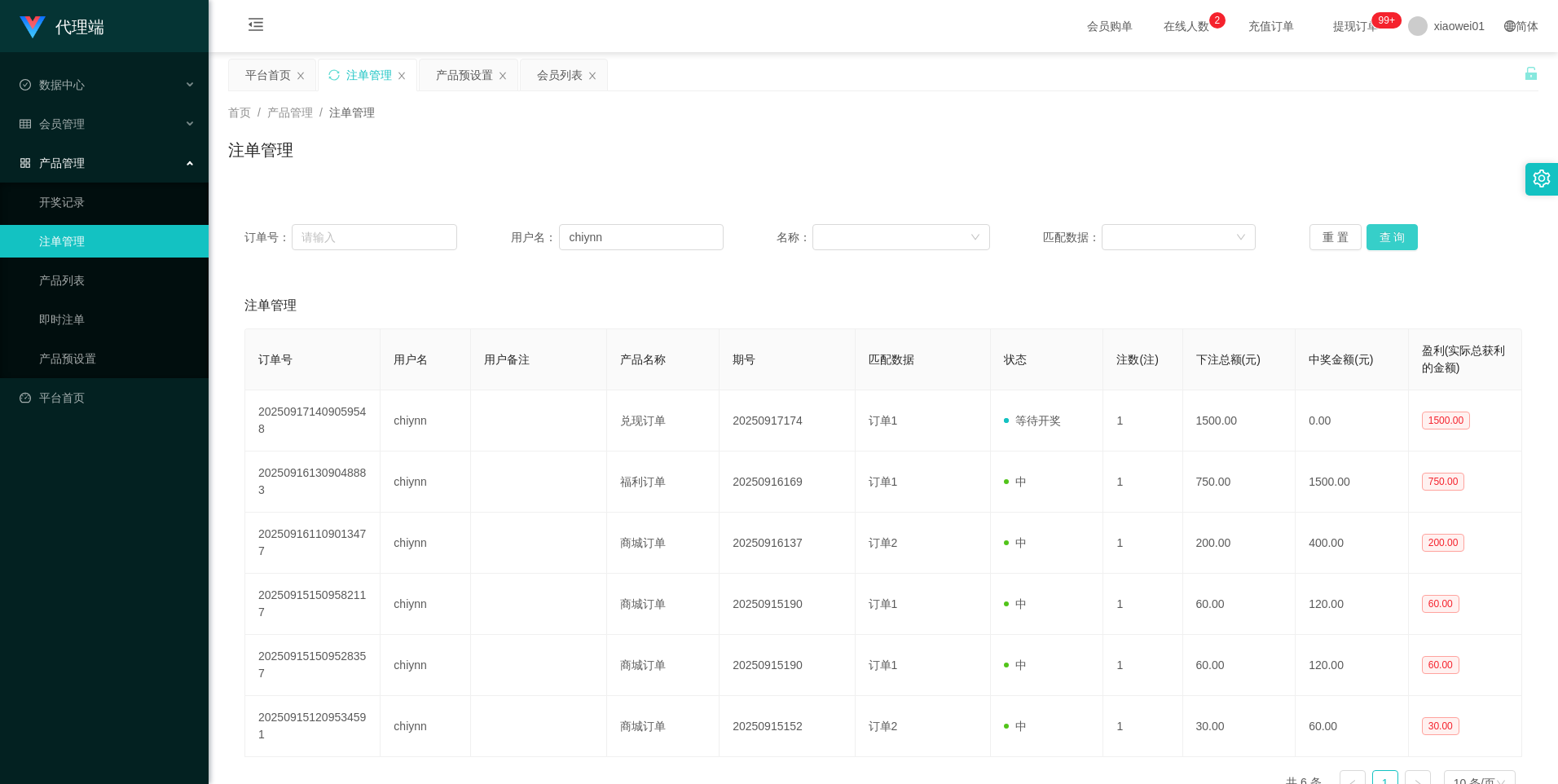
click at [1393, 237] on button "查 询" at bounding box center [1393, 237] width 52 height 26
click at [1391, 238] on div "重 置 查 询" at bounding box center [1416, 237] width 212 height 26
click at [1394, 239] on button "查 询" at bounding box center [1393, 237] width 52 height 26
click at [1377, 242] on button "查 询" at bounding box center [1393, 237] width 52 height 26
click at [1394, 237] on button "查 询" at bounding box center [1393, 237] width 52 height 26
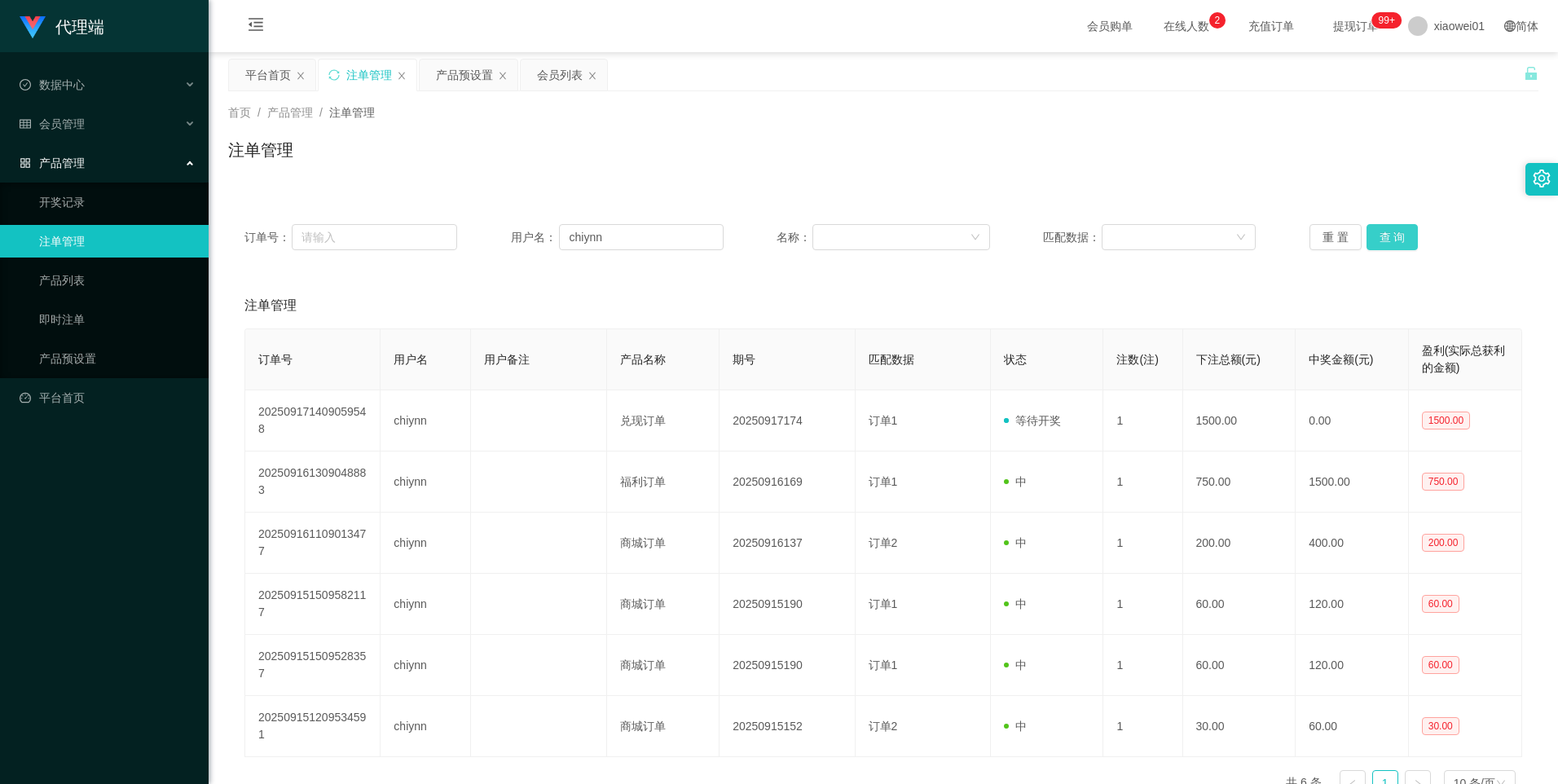
click at [1393, 236] on button "查 询" at bounding box center [1393, 237] width 52 height 26
click at [1393, 233] on button "查 询" at bounding box center [1393, 237] width 52 height 26
click at [1387, 241] on button "查 询" at bounding box center [1393, 237] width 52 height 26
click at [1390, 238] on button "查 询" at bounding box center [1393, 237] width 52 height 26
click at [1381, 238] on button "查 询" at bounding box center [1393, 237] width 52 height 26
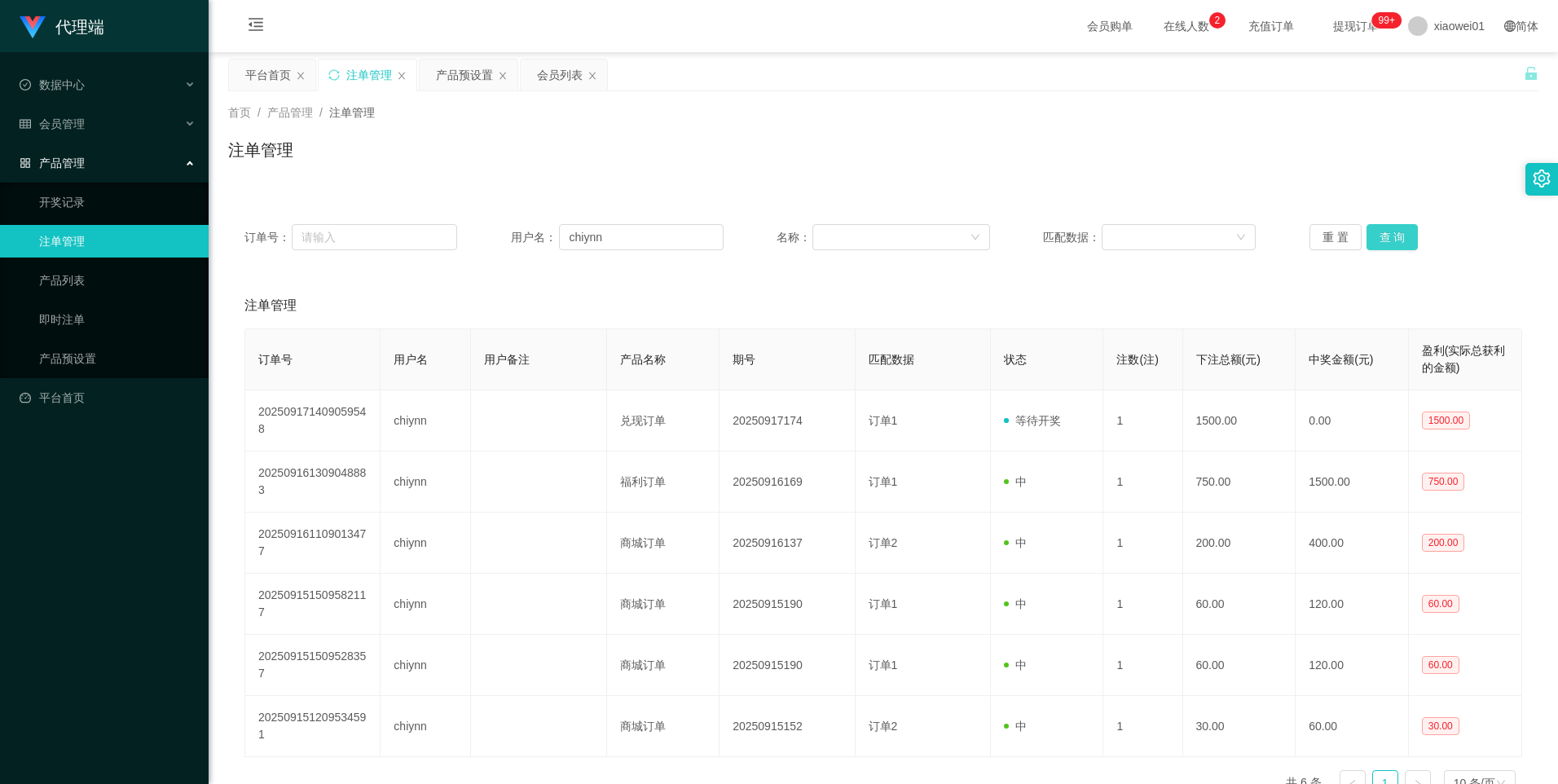
click at [1381, 238] on button "查 询" at bounding box center [1393, 237] width 52 height 26
click at [458, 80] on div "产品预设置" at bounding box center [464, 74] width 57 height 31
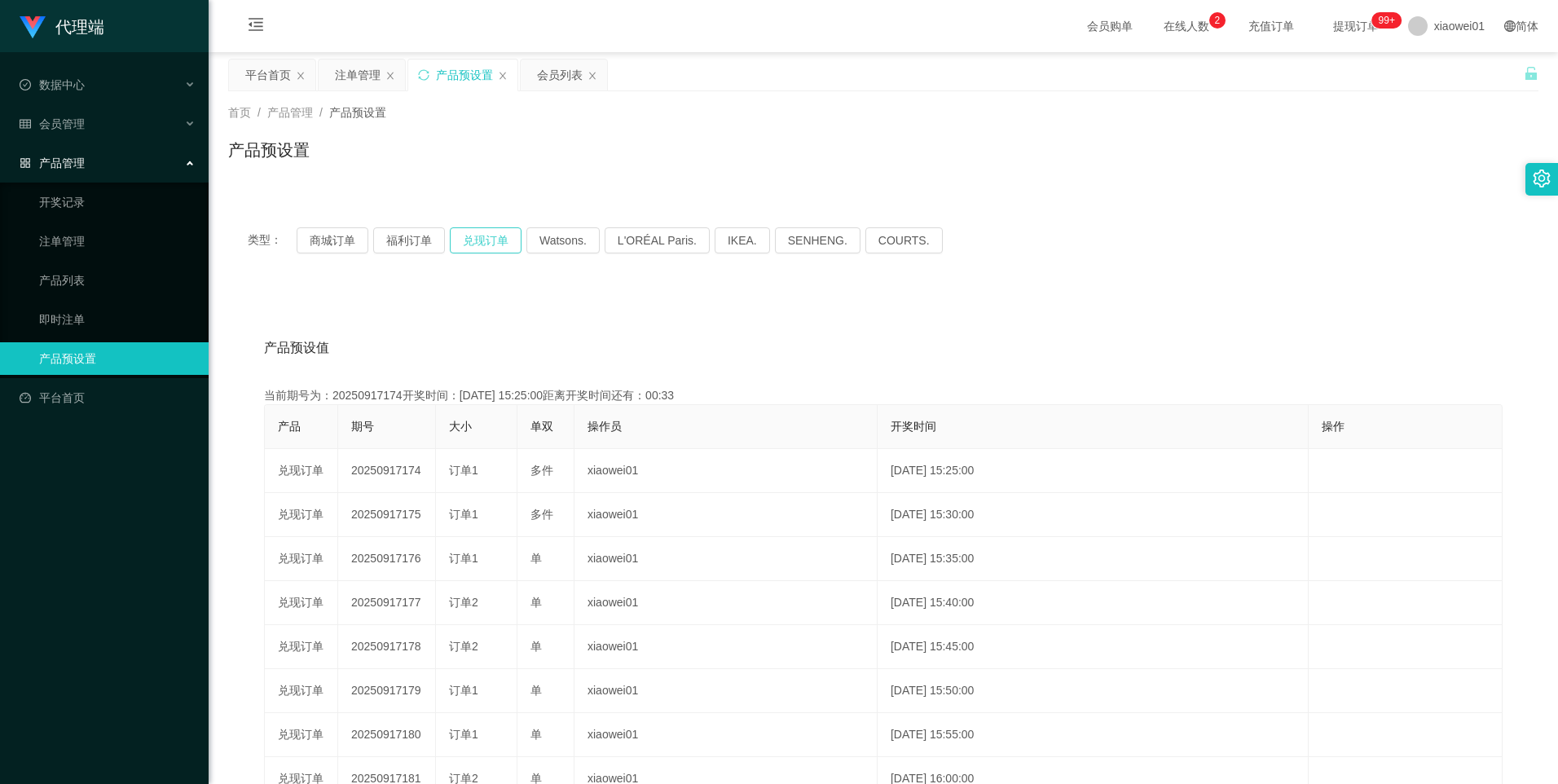
click at [480, 241] on button "兑现订单" at bounding box center [486, 241] width 71 height 26
click at [334, 67] on div "注单管理" at bounding box center [362, 74] width 87 height 31
click at [343, 73] on div "注单管理" at bounding box center [357, 74] width 46 height 31
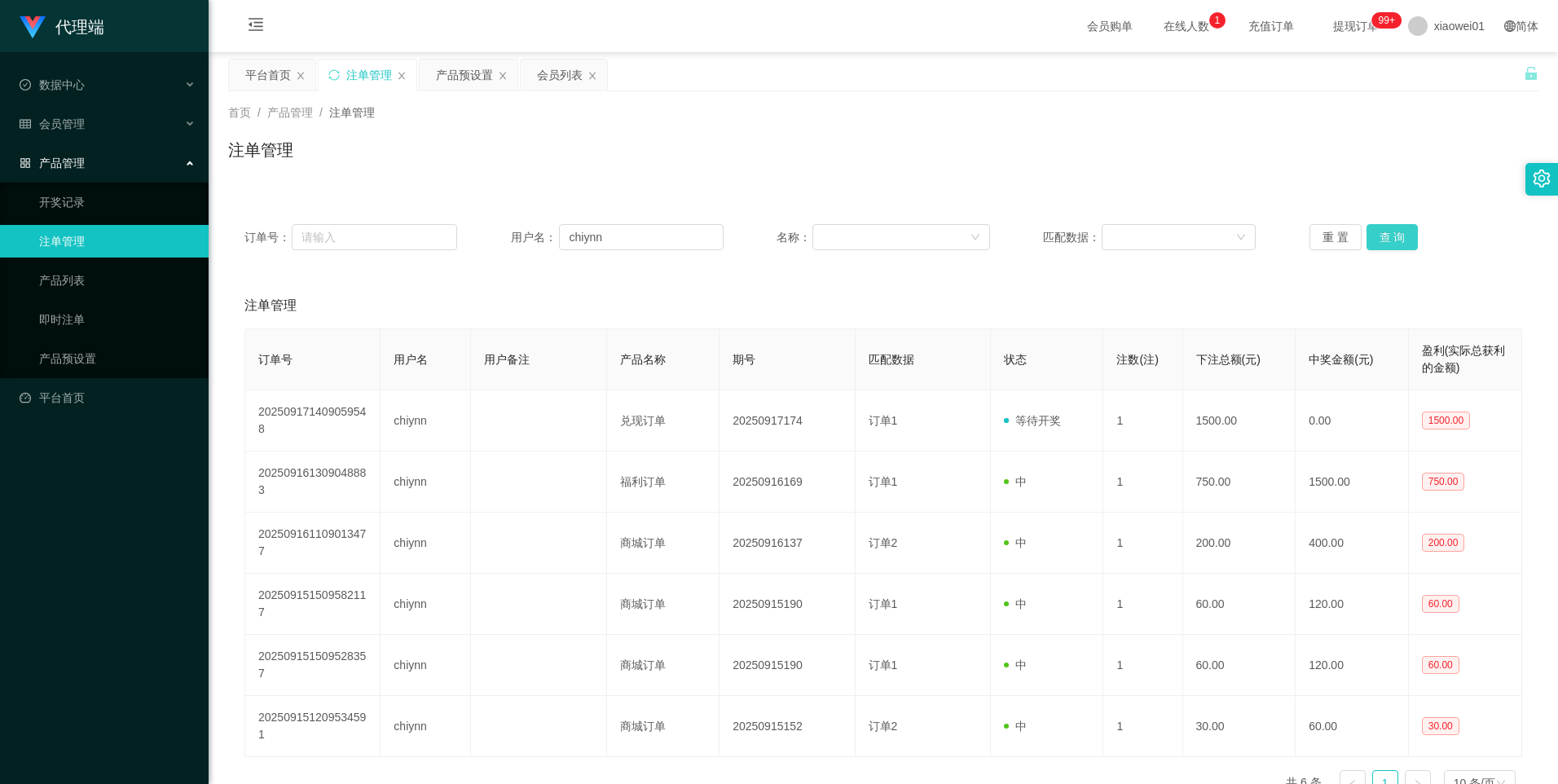
click at [1394, 228] on button "查 询" at bounding box center [1393, 237] width 52 height 26
click at [1394, 234] on button "查 询" at bounding box center [1393, 237] width 52 height 26
click at [1388, 237] on button "查 询" at bounding box center [1393, 237] width 52 height 26
click at [622, 237] on input "chiynn" at bounding box center [641, 237] width 165 height 26
